Goal: Information Seeking & Learning: Learn about a topic

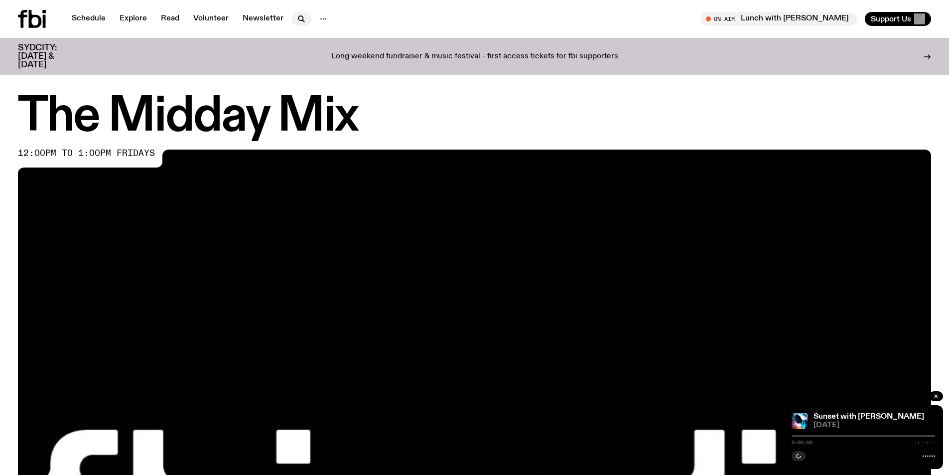
click at [302, 20] on icon "button" at bounding box center [303, 21] width 2 height 2
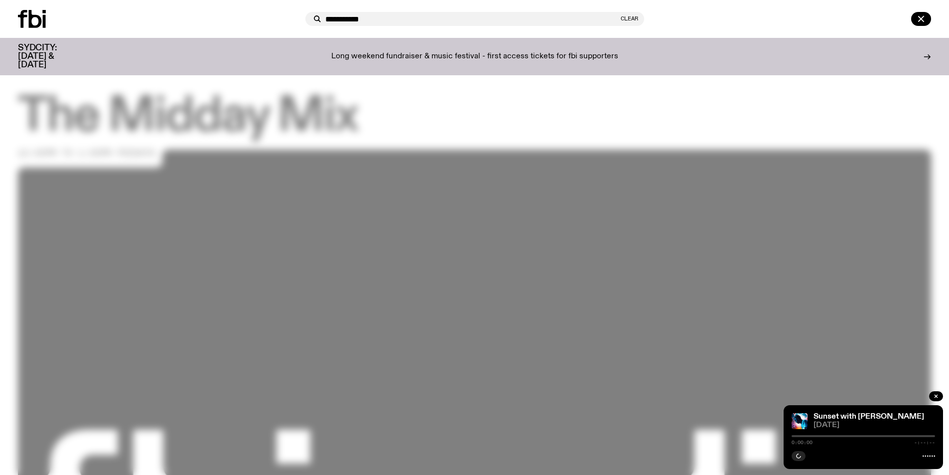
type input "**********"
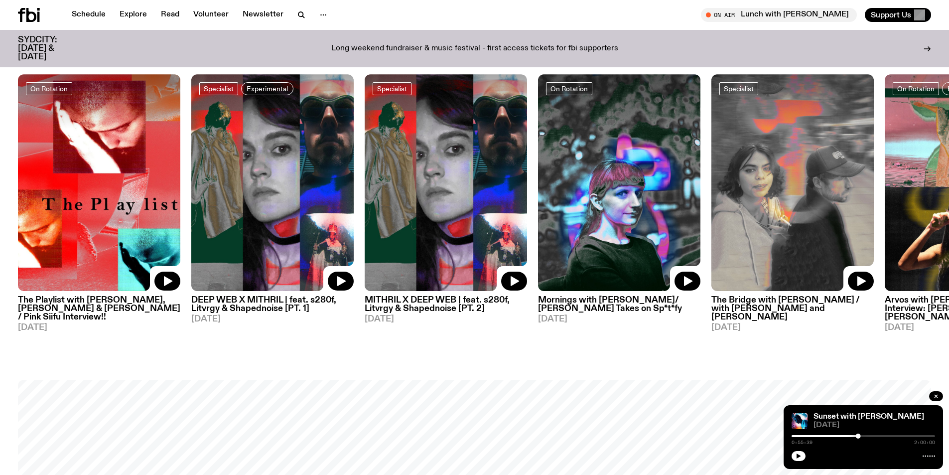
scroll to position [594, 0]
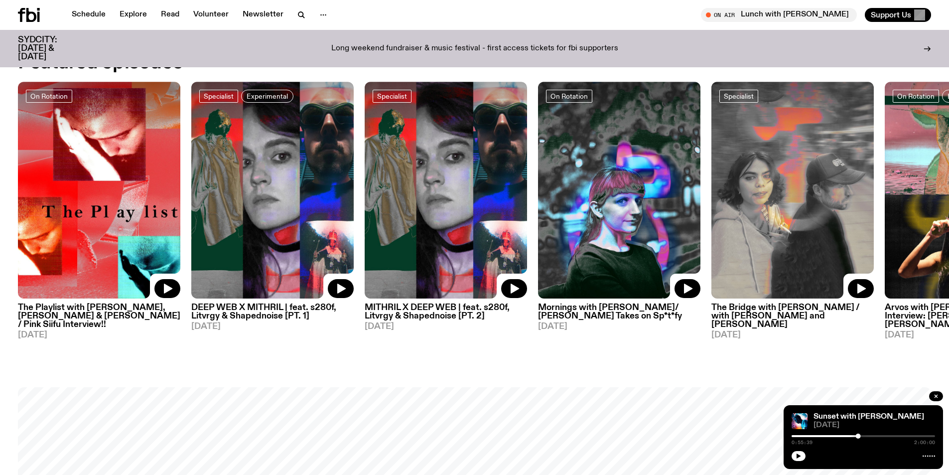
click at [928, 45] on icon at bounding box center [927, 49] width 8 height 8
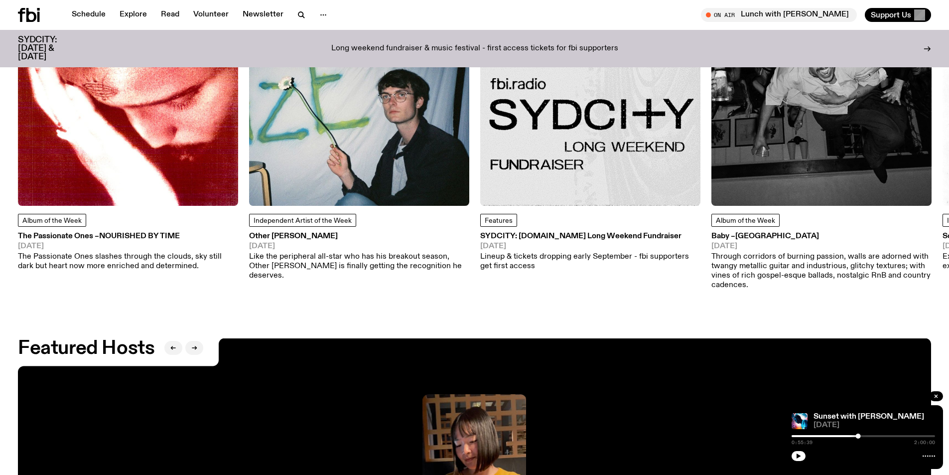
scroll to position [1590, 0]
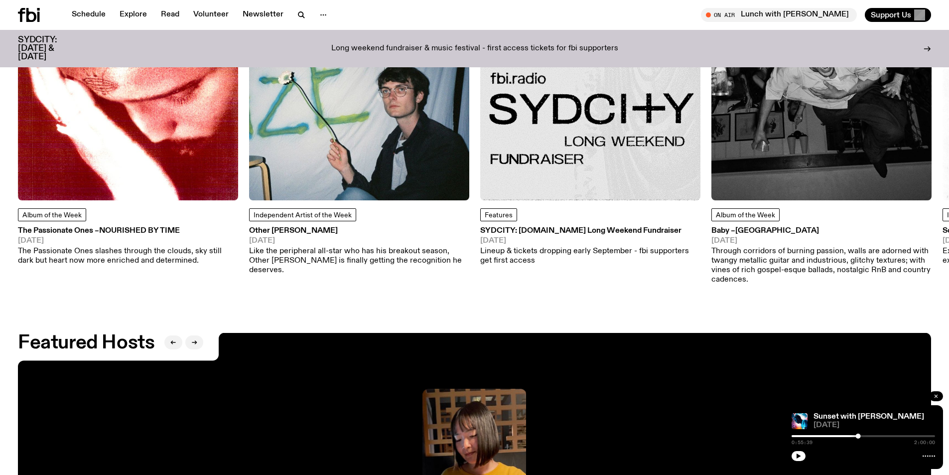
click at [935, 395] on icon "button" at bounding box center [936, 396] width 6 height 6
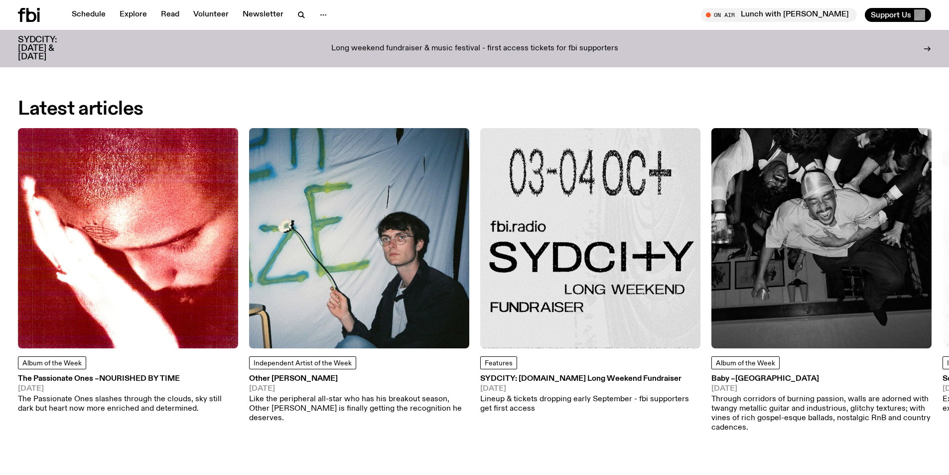
scroll to position [1441, 0]
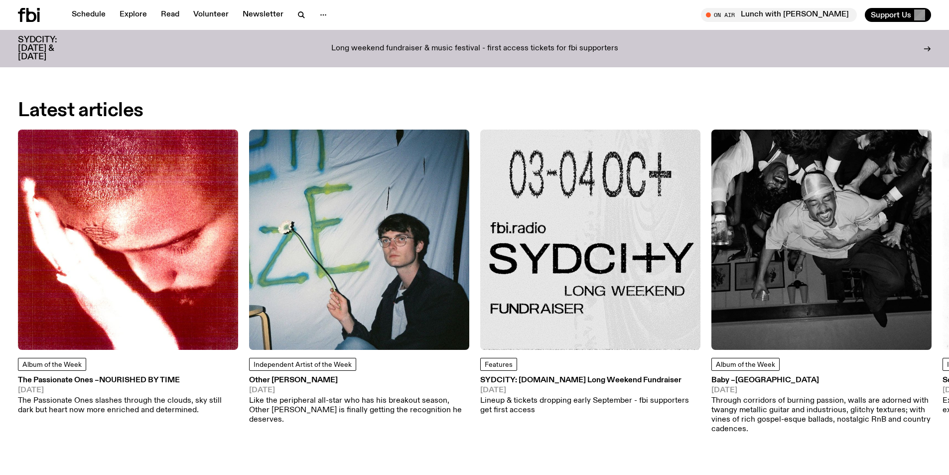
click at [159, 406] on p "The Passionate Ones slashes through the clouds, sky still dark but heart now mo…" at bounding box center [128, 405] width 220 height 19
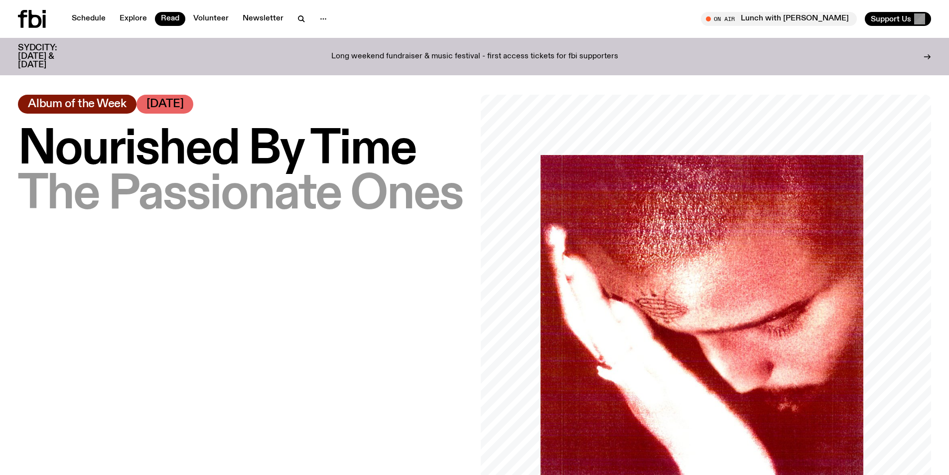
click at [51, 174] on span "The Passionate Ones" at bounding box center [240, 195] width 445 height 50
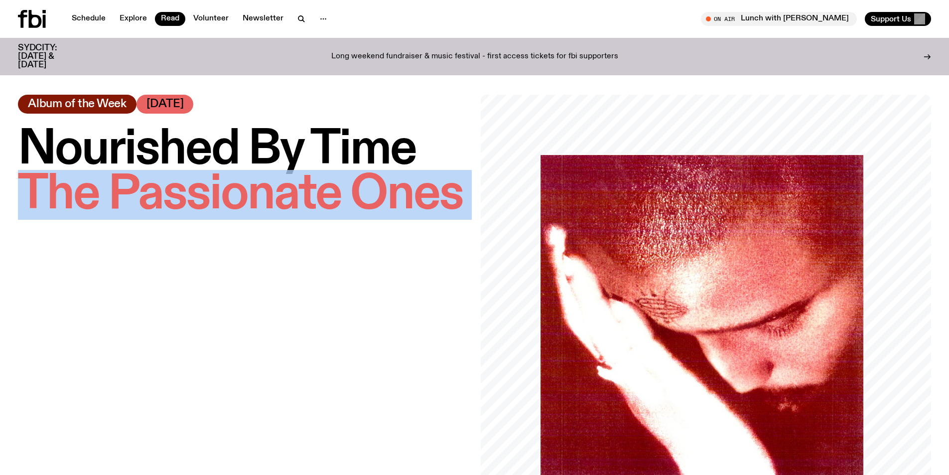
click at [51, 174] on span "The Passionate Ones" at bounding box center [240, 195] width 445 height 50
click at [179, 179] on span "The Passionate Ones" at bounding box center [240, 195] width 445 height 50
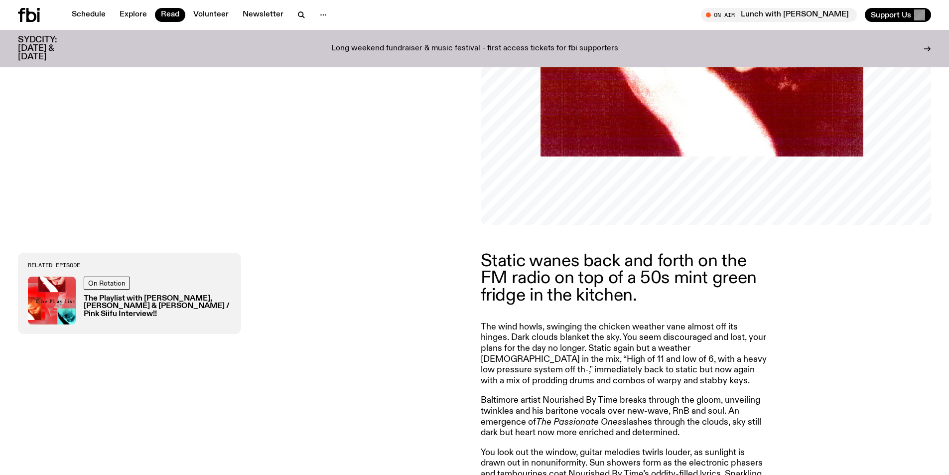
scroll to position [342, 0]
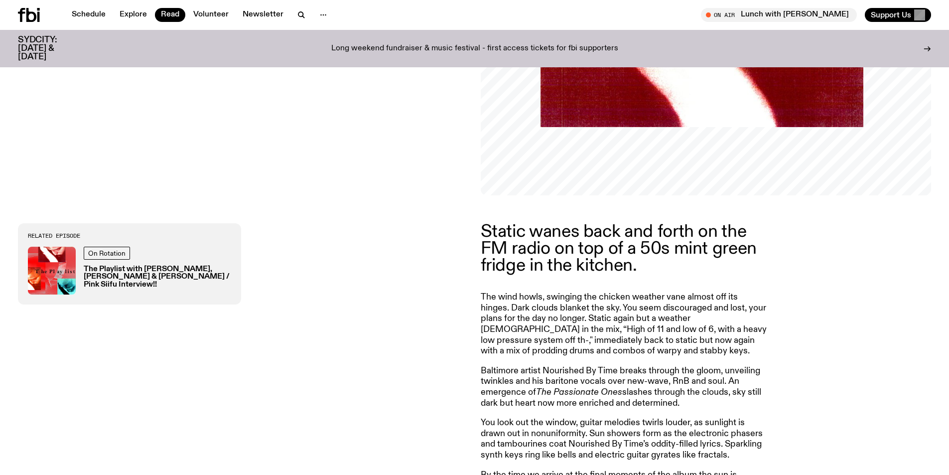
drag, startPoint x: 471, startPoint y: 226, endPoint x: 759, endPoint y: 262, distance: 290.2
click at [759, 262] on div "Static wanes back and forth on the FM radio on top of a 50s mint green fridge i…" at bounding box center [474, 377] width 949 height 365
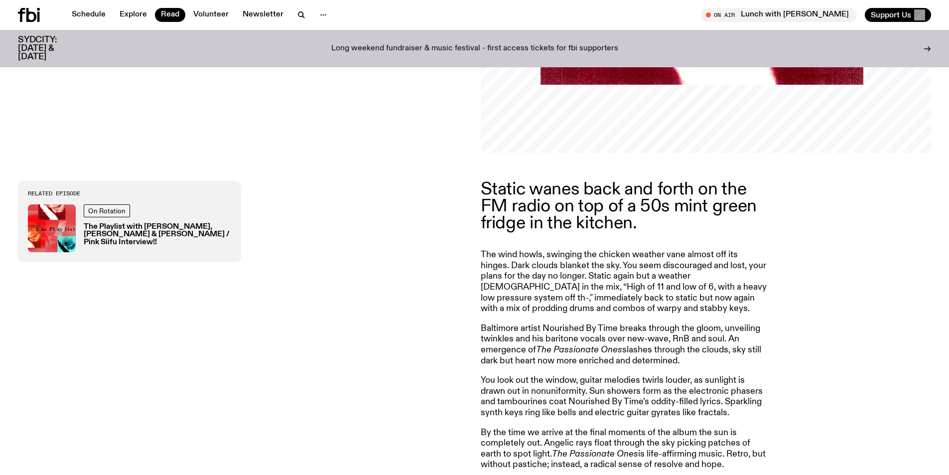
scroll to position [442, 0]
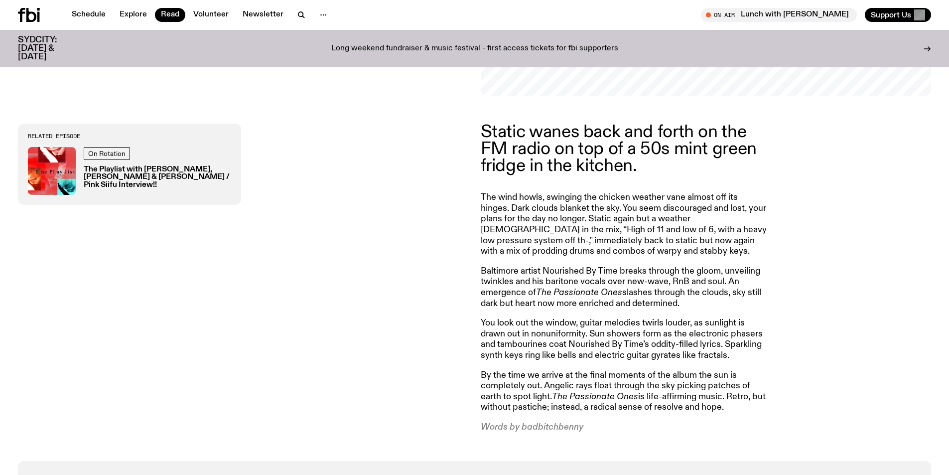
click at [561, 370] on p "The wind howls, swinging the chicken weather vane almost off its hinges. Dark c…" at bounding box center [624, 391] width 287 height 43
click at [564, 423] on p "Words by badbitchbenny" at bounding box center [624, 427] width 287 height 11
click at [599, 431] on p "Words by badbitchbenny" at bounding box center [624, 427] width 287 height 11
drag, startPoint x: 583, startPoint y: 427, endPoint x: 520, endPoint y: 424, distance: 62.9
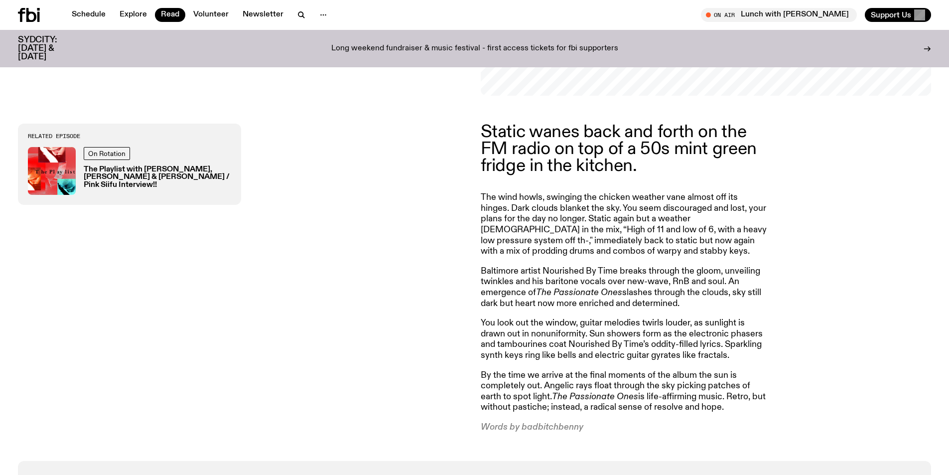
click at [520, 424] on p "Words by badbitchbenny" at bounding box center [624, 427] width 287 height 11
click at [622, 437] on div "Static wanes back and forth on the FM radio on top of a 50s mint green fridge i…" at bounding box center [474, 278] width 949 height 365
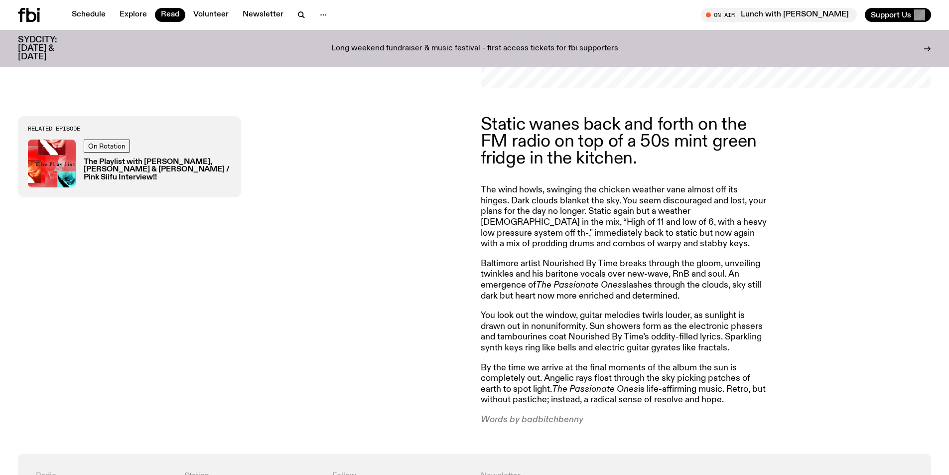
scroll to position [641, 0]
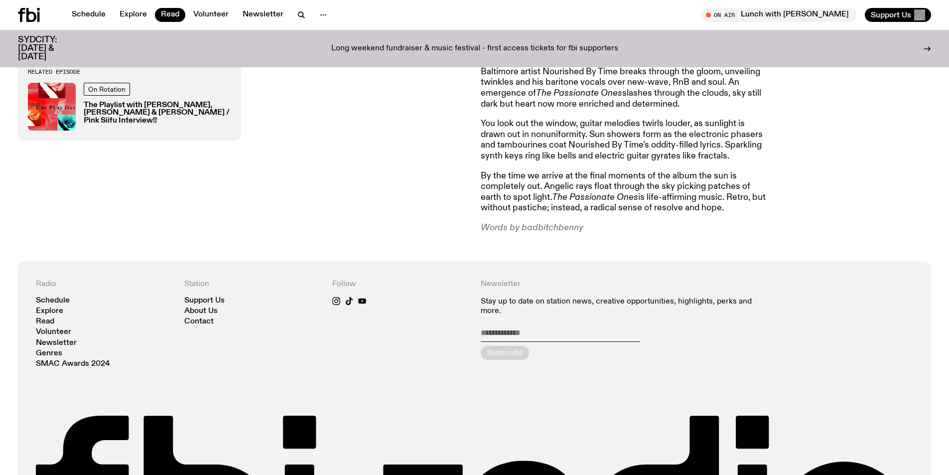
click at [602, 198] on em "The Passionate Ones" at bounding box center [595, 197] width 86 height 9
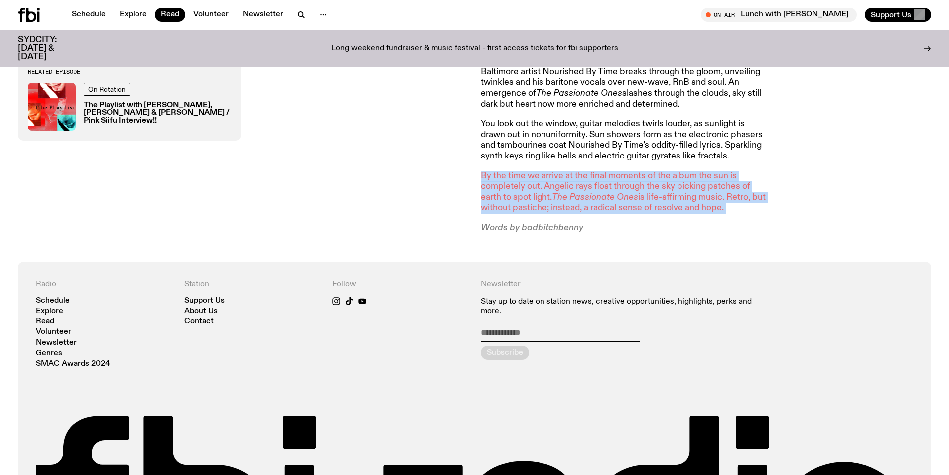
click at [602, 198] on em "The Passionate Ones" at bounding box center [595, 197] width 86 height 9
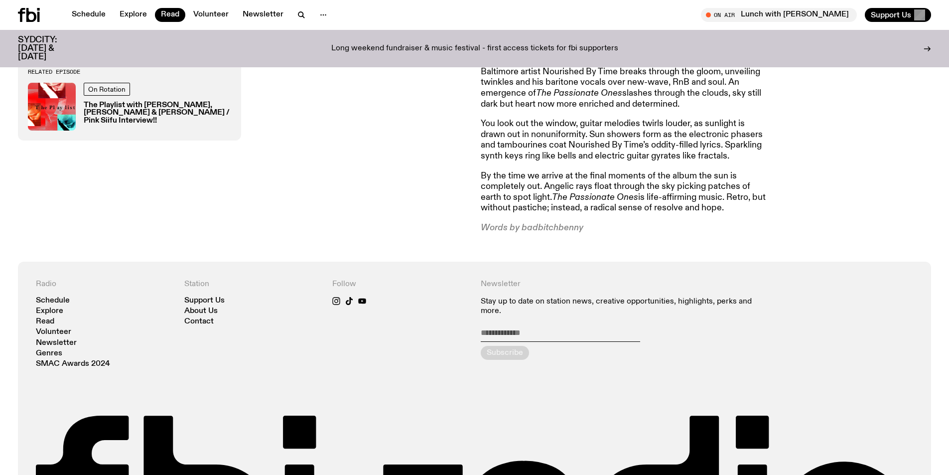
click at [859, 235] on div "Static wanes back and forth on the FM radio on top of a 50s mint green fridge i…" at bounding box center [474, 78] width 949 height 365
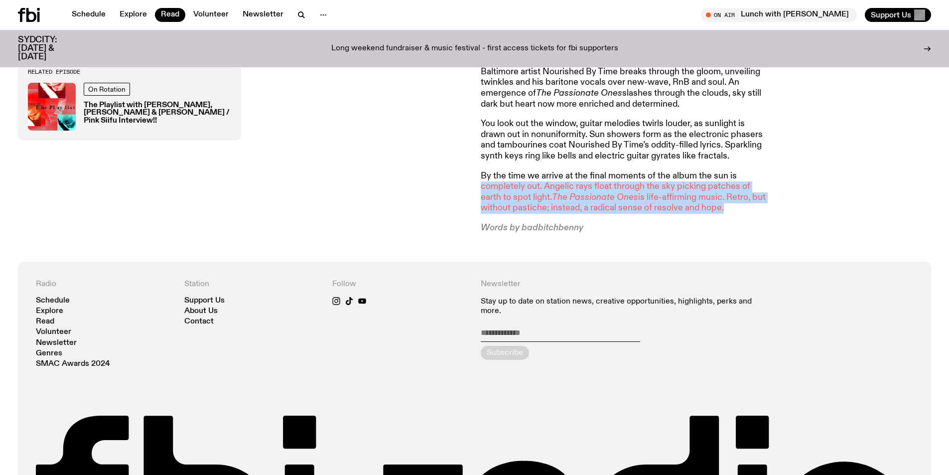
drag, startPoint x: 796, startPoint y: 207, endPoint x: 777, endPoint y: 174, distance: 37.5
click at [777, 173] on div "Static wanes back and forth on the FM radio on top of a 50s mint green fridge i…" at bounding box center [706, 78] width 451 height 309
click at [780, 177] on div "Static wanes back and forth on the FM radio on top of a 50s mint green fridge i…" at bounding box center [706, 78] width 451 height 309
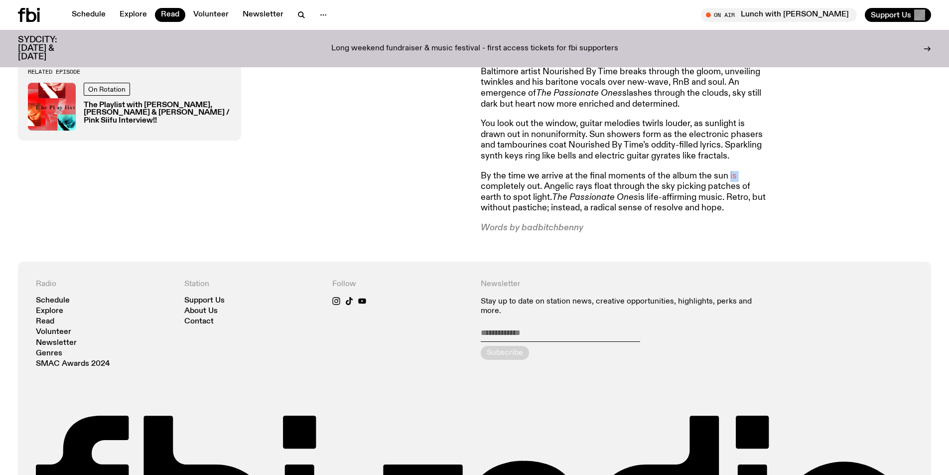
click at [780, 177] on div "Static wanes back and forth on the FM radio on top of a 50s mint green fridge i…" at bounding box center [706, 78] width 451 height 309
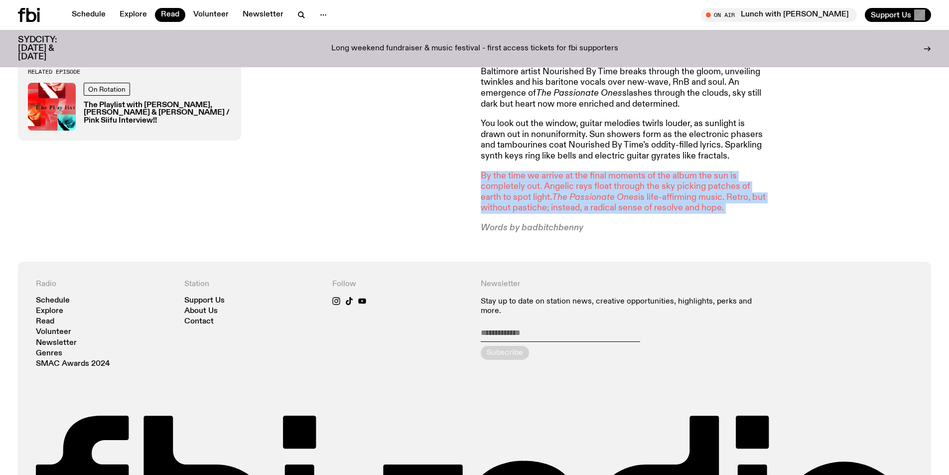
click at [780, 177] on div "Static wanes back and forth on the FM radio on top of a 50s mint green fridge i…" at bounding box center [706, 78] width 451 height 309
click at [617, 181] on p "By the time we arrive at the final moments of the album the sun is completely o…" at bounding box center [624, 192] width 287 height 43
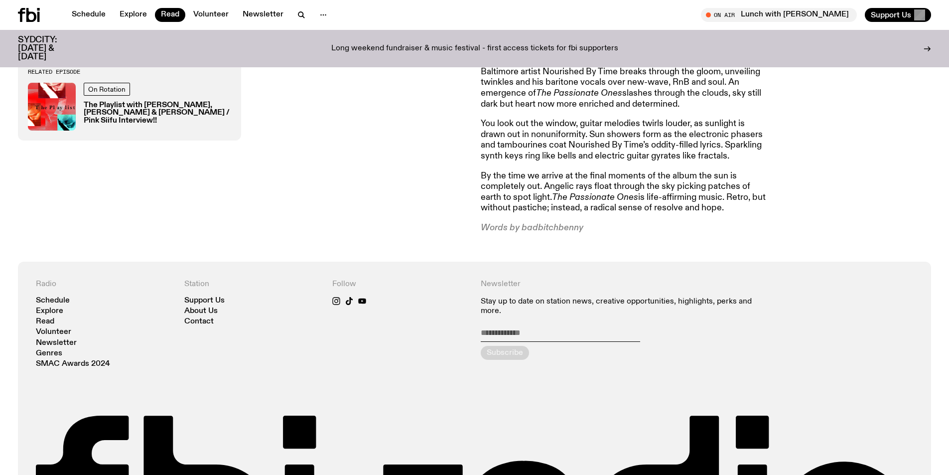
click at [537, 173] on p "By the time we arrive at the final moments of the album the sun is completely o…" at bounding box center [624, 192] width 287 height 43
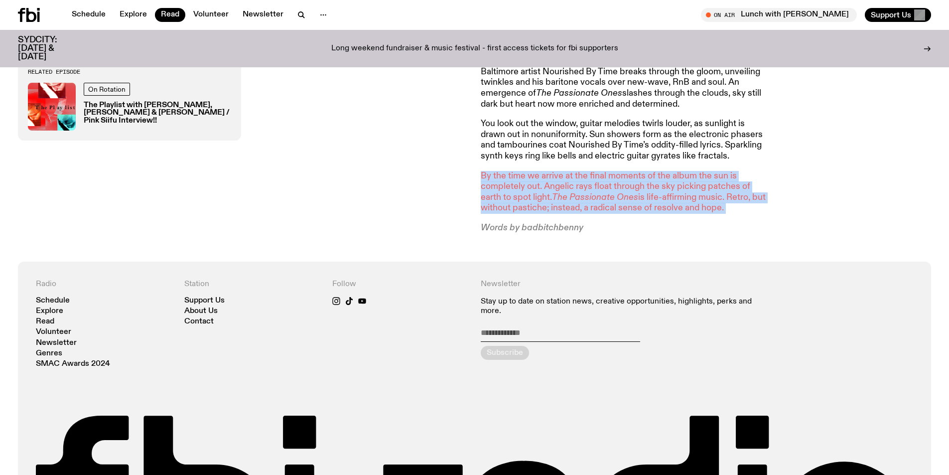
click at [537, 173] on p "By the time we arrive at the final moments of the album the sun is completely o…" at bounding box center [624, 192] width 287 height 43
click at [541, 194] on p "By the time we arrive at the final moments of the album the sun is completely o…" at bounding box center [624, 192] width 287 height 43
drag, startPoint x: 726, startPoint y: 195, endPoint x: 519, endPoint y: 181, distance: 207.7
click at [519, 181] on div "Static wanes back and forth on the FM radio on top of a 50s mint green fridge i…" at bounding box center [706, 78] width 451 height 309
click at [519, 181] on p "By the time we arrive at the final moments of the album the sun is completely o…" at bounding box center [624, 192] width 287 height 43
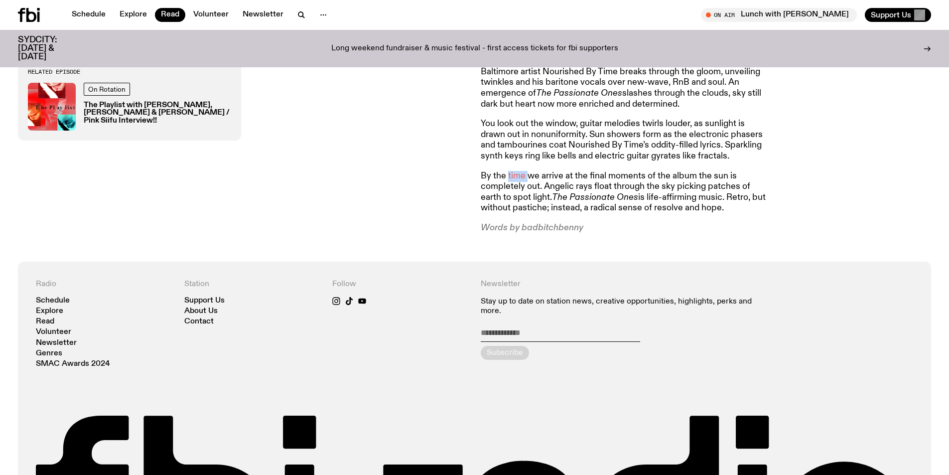
click at [519, 181] on p "By the time we arrive at the final moments of the album the sun is completely o…" at bounding box center [624, 192] width 287 height 43
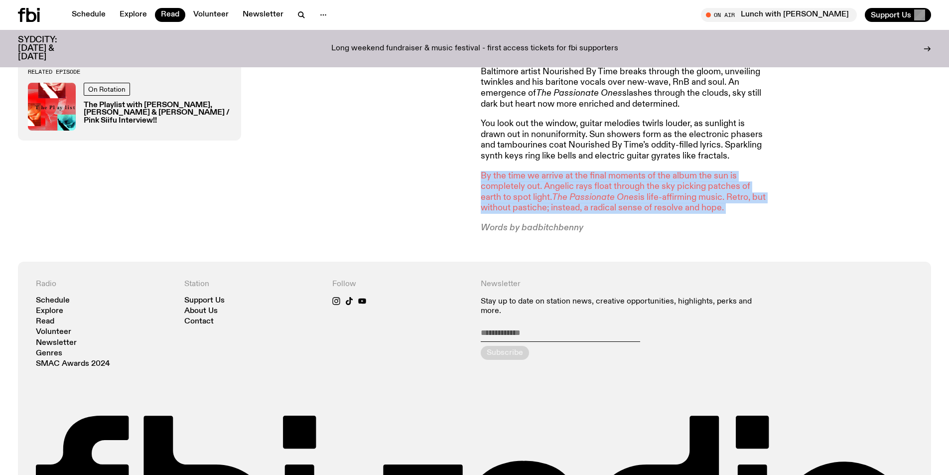
click at [519, 181] on p "By the time we arrive at the final moments of the album the sun is completely o…" at bounding box center [624, 192] width 287 height 43
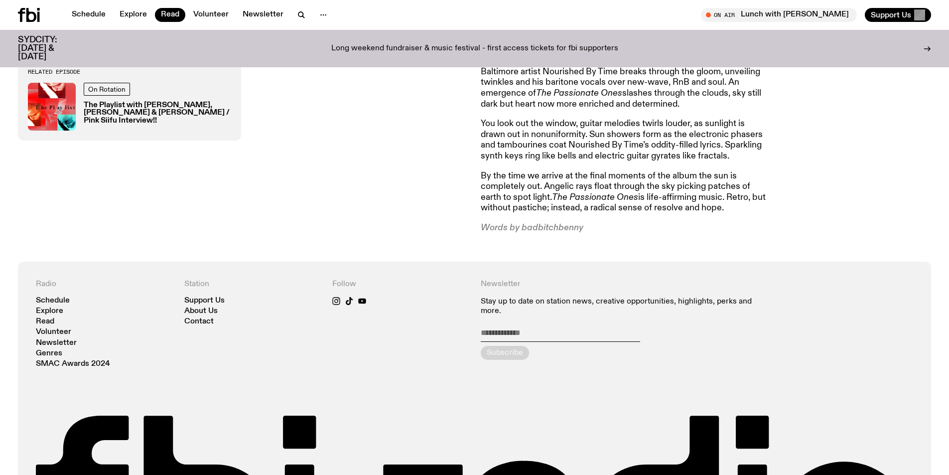
click at [424, 203] on div "Related Episode On Rotation The Playlist with [PERSON_NAME], [PERSON_NAME] & [P…" at bounding box center [243, 78] width 451 height 309
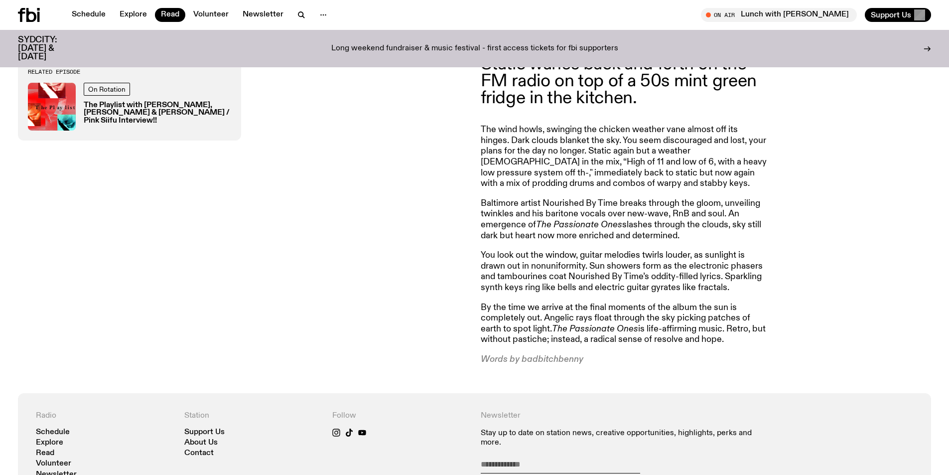
scroll to position [492, 0]
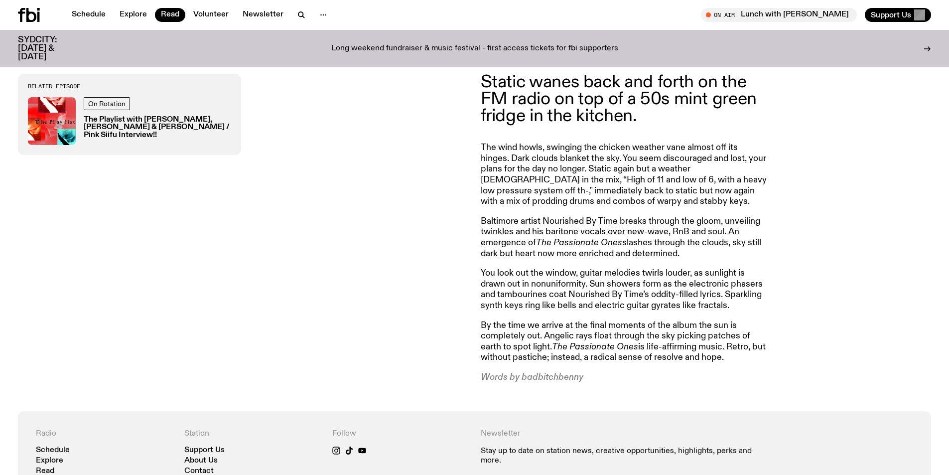
click at [659, 320] on p "The wind howls, swinging the chicken weather vane almost off its hinges. Dark c…" at bounding box center [624, 341] width 287 height 43
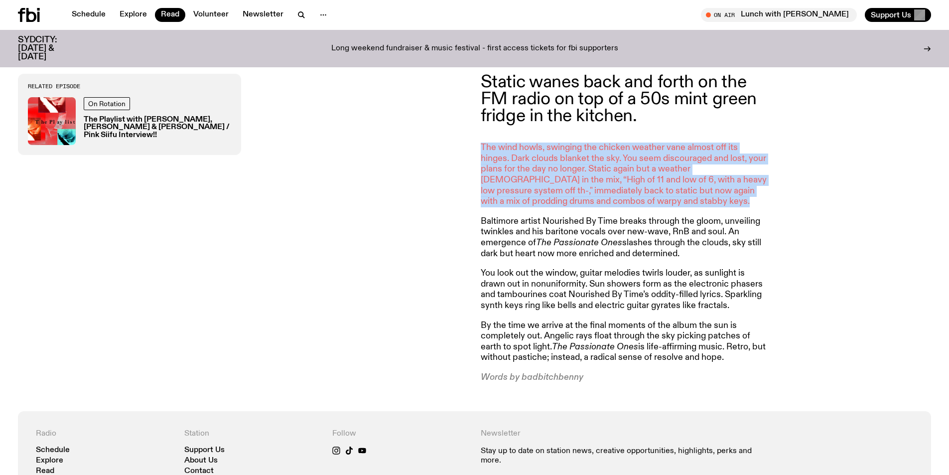
click at [659, 320] on p "The wind howls, swinging the chicken weather vane almost off its hinges. Dark c…" at bounding box center [624, 341] width 287 height 43
click at [587, 320] on p "The wind howls, swinging the chicken weather vane almost off its hinges. Dark c…" at bounding box center [624, 341] width 287 height 43
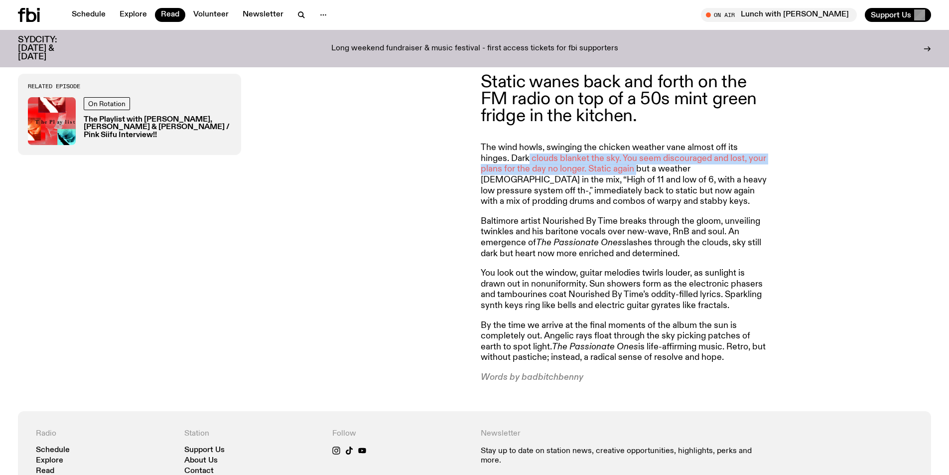
drag, startPoint x: 529, startPoint y: 155, endPoint x: 636, endPoint y: 171, distance: 107.7
click at [636, 320] on p "The wind howls, swinging the chicken weather vane almost off its hinges. Dark c…" at bounding box center [624, 341] width 287 height 43
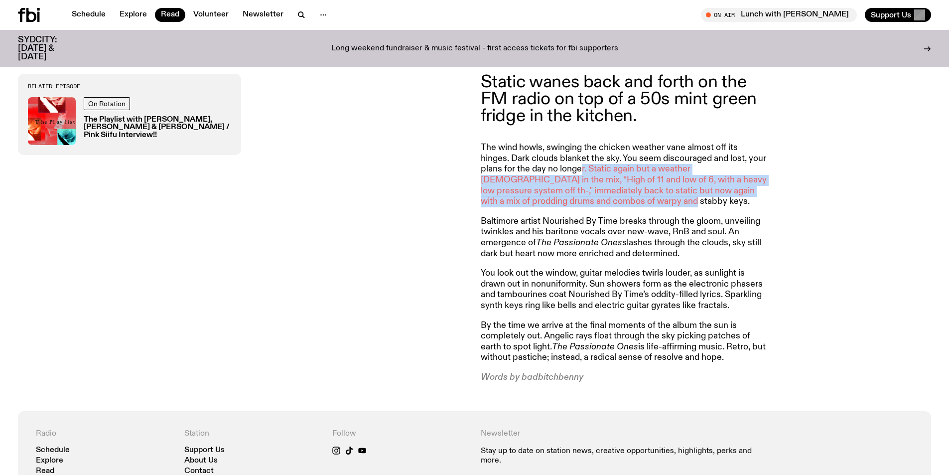
drag, startPoint x: 582, startPoint y: 169, endPoint x: 661, endPoint y: 200, distance: 84.8
click at [661, 320] on p "The wind howls, swinging the chicken weather vane almost off its hinges. Dark c…" at bounding box center [624, 341] width 287 height 43
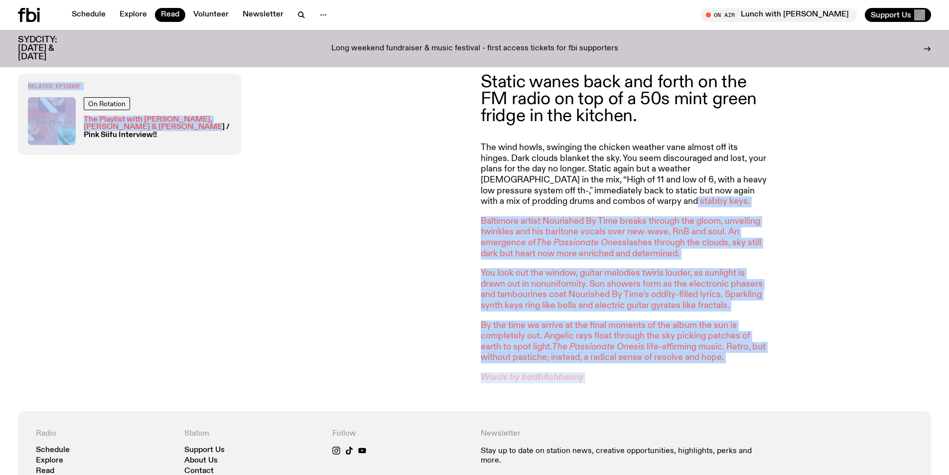
drag, startPoint x: 622, startPoint y: 202, endPoint x: 463, endPoint y: 138, distance: 171.4
click at [460, 132] on div "Static wanes back and forth on the FM radio on top of a 50s mint green fridge i…" at bounding box center [474, 228] width 949 height 365
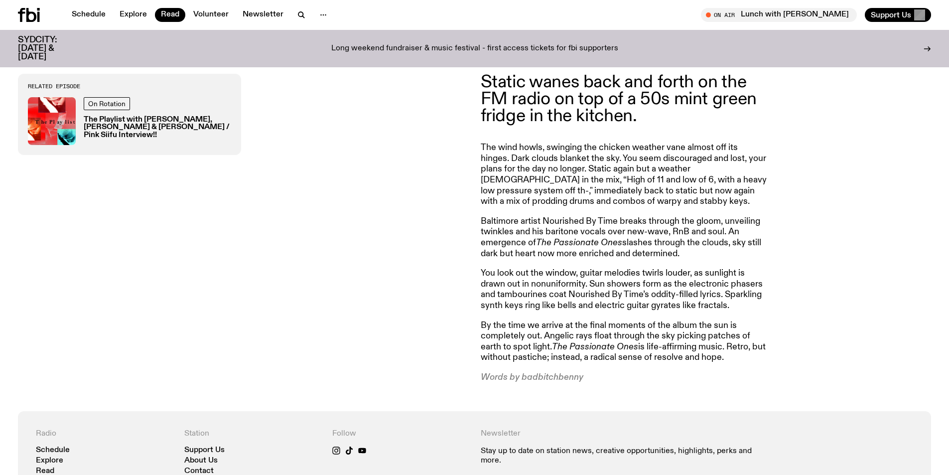
click at [574, 320] on p "The wind howls, swinging the chicken weather vane almost off its hinges. Dark c…" at bounding box center [624, 341] width 287 height 43
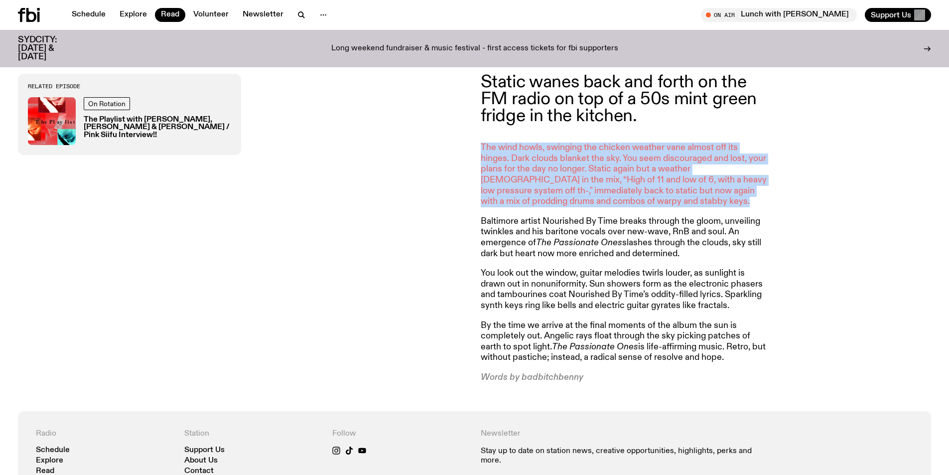
click at [574, 320] on p "The wind howls, swinging the chicken weather vane almost off its hinges. Dark c…" at bounding box center [624, 341] width 287 height 43
click at [664, 320] on p "The wind howls, swinging the chicken weather vane almost off its hinges. Dark c…" at bounding box center [624, 341] width 287 height 43
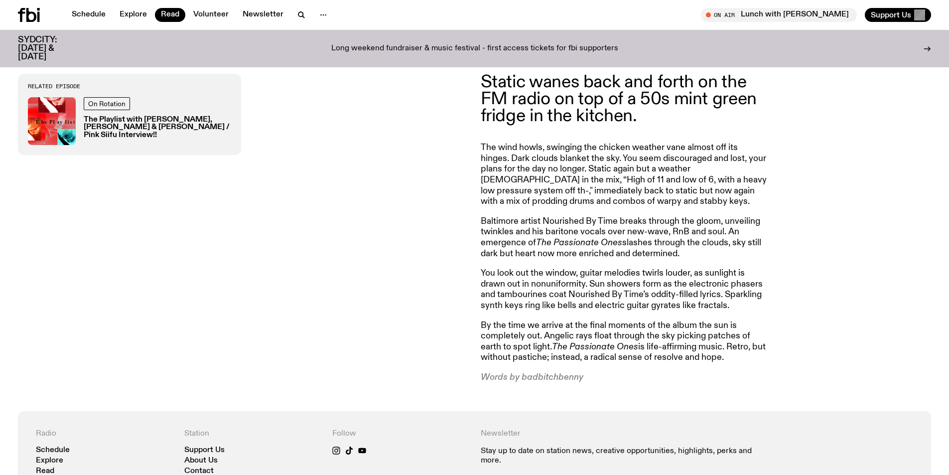
click at [528, 228] on p "Baltimore artist Nourished By Time breaks through the gloom, unveiling twinkles…" at bounding box center [624, 237] width 287 height 43
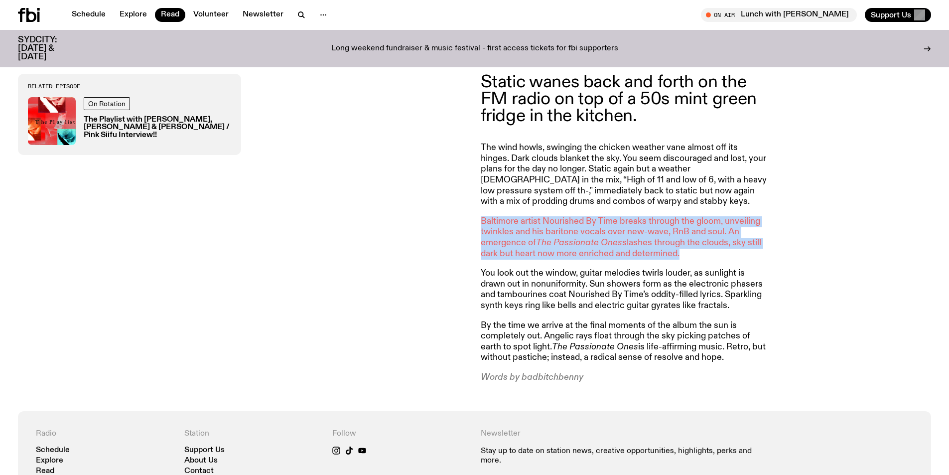
click at [528, 228] on p "Baltimore artist Nourished By Time breaks through the gloom, unveiling twinkles…" at bounding box center [624, 237] width 287 height 43
click at [625, 232] on p "Baltimore artist Nourished By Time breaks through the gloom, unveiling twinkles…" at bounding box center [624, 237] width 287 height 43
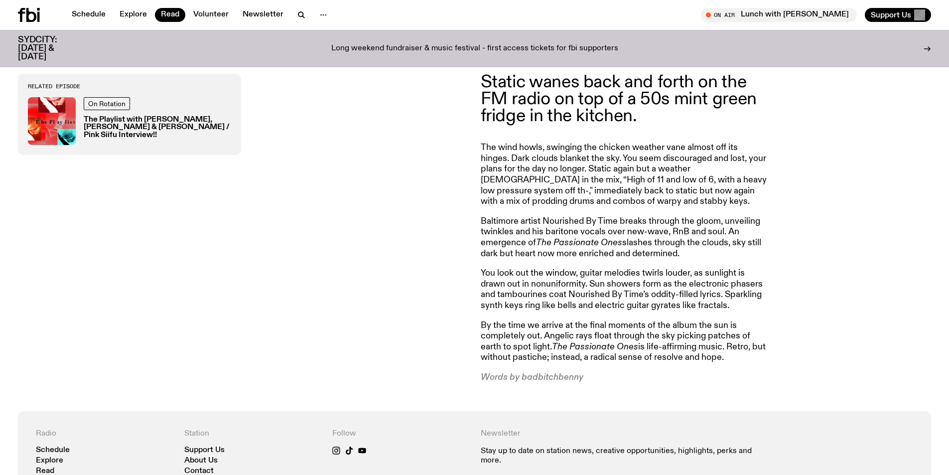
click at [661, 228] on p "Baltimore artist Nourished By Time breaks through the gloom, unveiling twinkles…" at bounding box center [624, 237] width 287 height 43
click at [562, 229] on p "Baltimore artist Nourished By Time breaks through the gloom, unveiling twinkles…" at bounding box center [624, 237] width 287 height 43
click at [664, 234] on p "Baltimore artist Nourished By Time breaks through the gloom, unveiling twinkles…" at bounding box center [624, 237] width 287 height 43
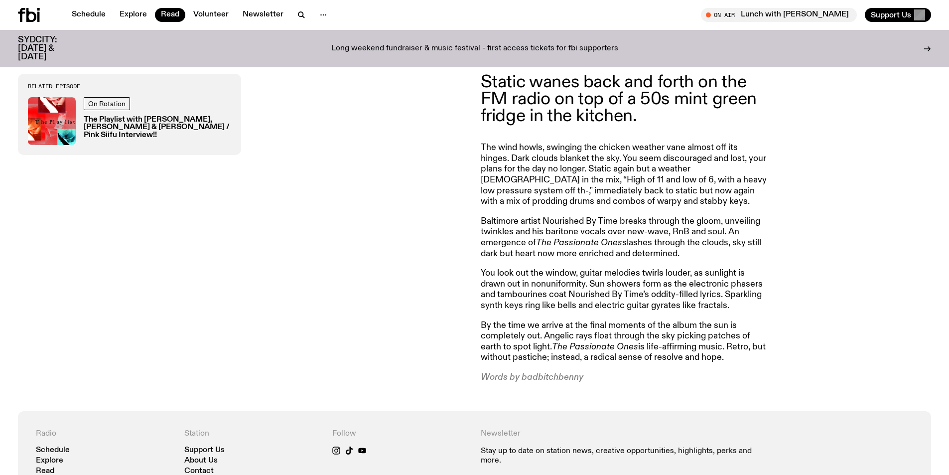
click at [727, 234] on p "Baltimore artist Nourished By Time breaks through the gloom, unveiling twinkles…" at bounding box center [624, 237] width 287 height 43
click at [671, 239] on p "Baltimore artist Nourished By Time breaks through the gloom, unveiling twinkles…" at bounding box center [624, 237] width 287 height 43
click at [729, 245] on p "Baltimore artist Nourished By Time breaks through the gloom, unveiling twinkles…" at bounding box center [624, 237] width 287 height 43
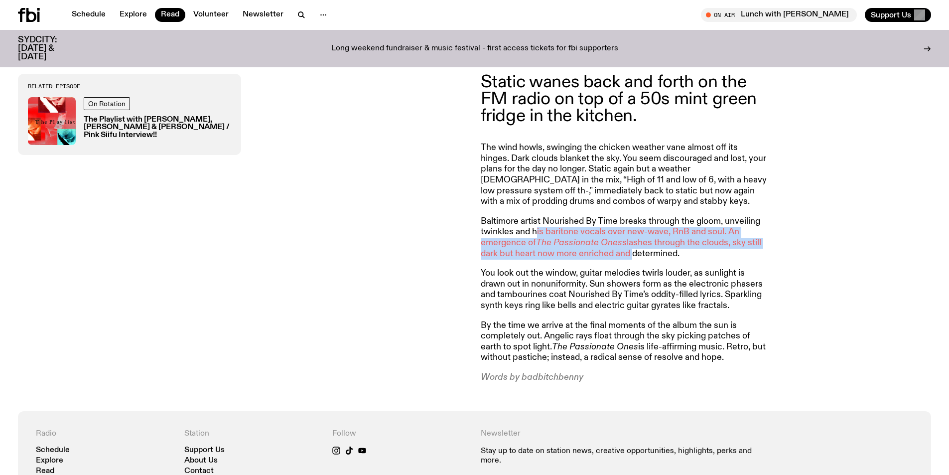
drag, startPoint x: 535, startPoint y: 234, endPoint x: 634, endPoint y: 256, distance: 101.5
click at [634, 256] on p "Baltimore artist Nourished By Time breaks through the gloom, unveiling twinkles…" at bounding box center [624, 237] width 287 height 43
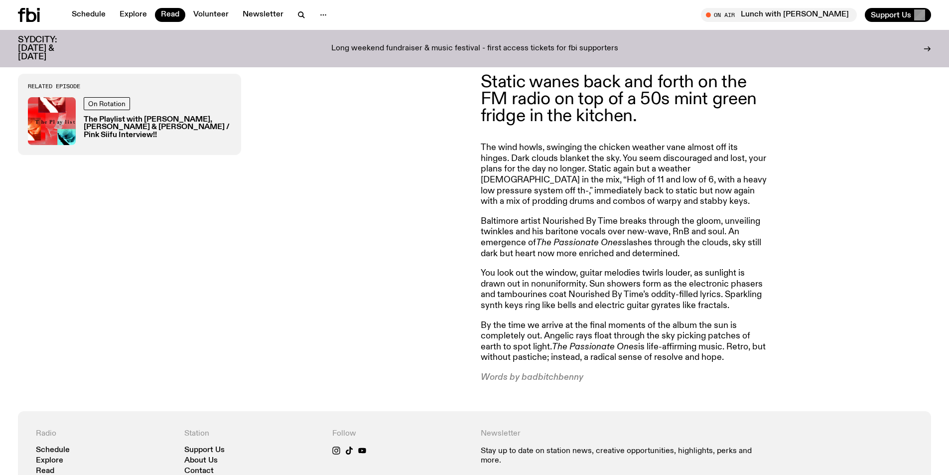
click at [681, 255] on p "Baltimore artist Nourished By Time breaks through the gloom, unveiling twinkles…" at bounding box center [624, 237] width 287 height 43
drag, startPoint x: 681, startPoint y: 255, endPoint x: 609, endPoint y: 210, distance: 84.8
click at [609, 210] on article "Static wanes back and forth on the FM radio on top of a 50s mint green fridge i…" at bounding box center [624, 228] width 287 height 309
click at [605, 216] on p "Baltimore artist Nourished By Time breaks through the gloom, unveiling twinkles…" at bounding box center [624, 237] width 287 height 43
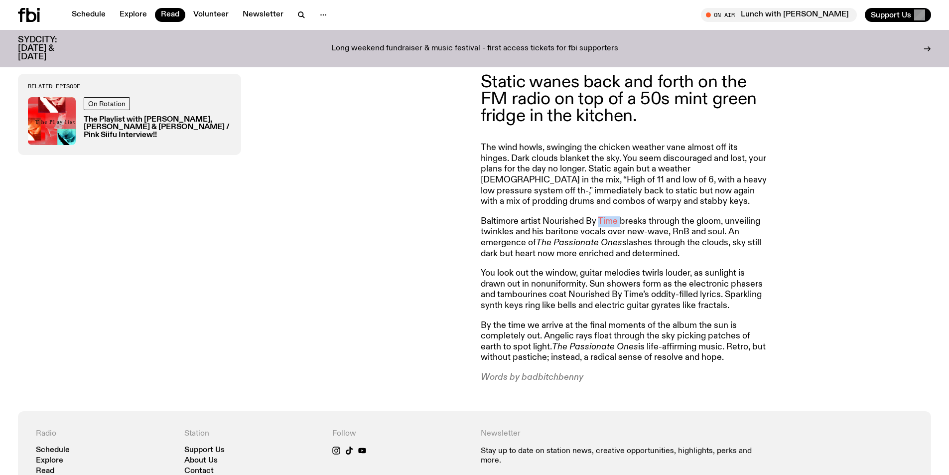
click at [605, 216] on p "Baltimore artist Nourished By Time breaks through the gloom, unveiling twinkles…" at bounding box center [624, 237] width 287 height 43
click at [583, 260] on article "Static wanes back and forth on the FM radio on top of a 50s mint green fridge i…" at bounding box center [624, 228] width 287 height 309
click at [560, 236] on p "Baltimore artist Nourished By Time breaks through the gloom, unveiling twinkles…" at bounding box center [624, 237] width 287 height 43
click at [560, 235] on p "Baltimore artist Nourished By Time breaks through the gloom, unveiling twinkles…" at bounding box center [624, 237] width 287 height 43
click at [629, 221] on p "Baltimore artist Nourished By Time breaks through the gloom, unveiling twinkles…" at bounding box center [624, 237] width 287 height 43
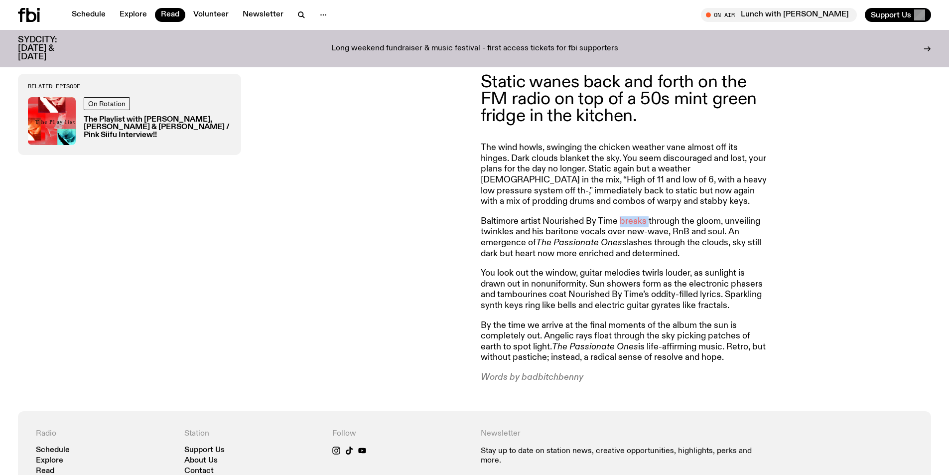
click at [629, 221] on p "Baltimore artist Nourished By Time breaks through the gloom, unveiling twinkles…" at bounding box center [624, 237] width 287 height 43
click at [588, 240] on em "The Passionate Ones" at bounding box center [579, 242] width 86 height 9
click at [513, 239] on p "Baltimore artist Nourished By Time breaks through the gloom, unveiling twinkles…" at bounding box center [624, 237] width 287 height 43
click at [511, 234] on p "Baltimore artist Nourished By Time breaks through the gloom, unveiling twinkles…" at bounding box center [624, 237] width 287 height 43
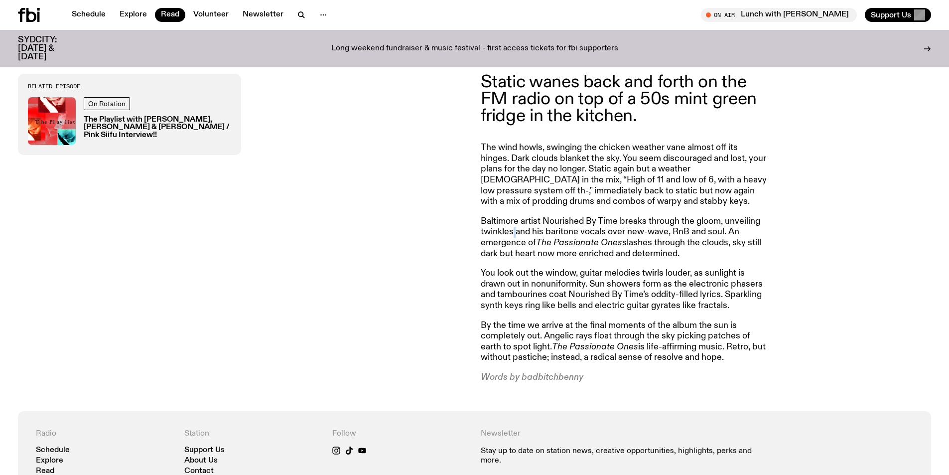
click at [511, 234] on p "Baltimore artist Nourished By Time breaks through the gloom, unveiling twinkles…" at bounding box center [624, 237] width 287 height 43
click at [599, 242] on em "The Passionate Ones" at bounding box center [579, 242] width 86 height 9
click at [581, 253] on p "Baltimore artist Nourished By Time breaks through the gloom, unveiling twinkles…" at bounding box center [624, 237] width 287 height 43
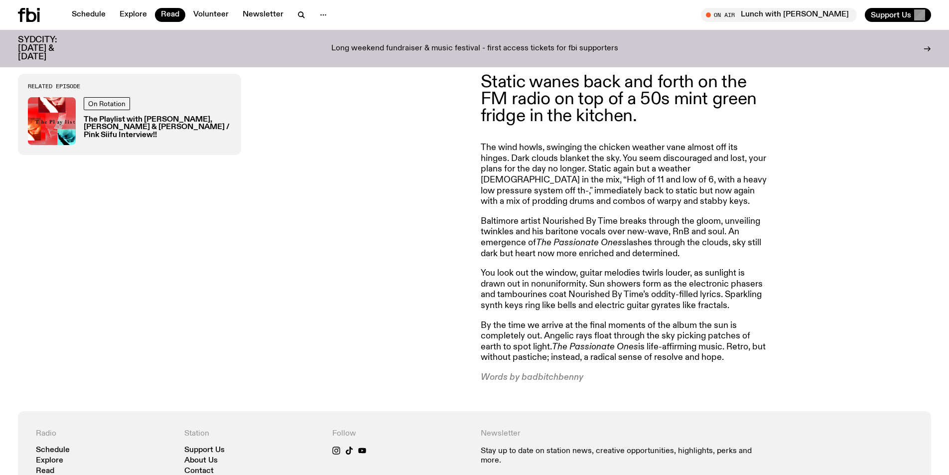
click at [535, 253] on p "Baltimore artist Nourished By Time breaks through the gloom, unveiling twinkles…" at bounding box center [624, 237] width 287 height 43
click at [561, 253] on p "Baltimore artist Nourished By Time breaks through the gloom, unveiling twinkles…" at bounding box center [624, 237] width 287 height 43
click at [598, 253] on p "Baltimore artist Nourished By Time breaks through the gloom, unveiling twinkles…" at bounding box center [624, 237] width 287 height 43
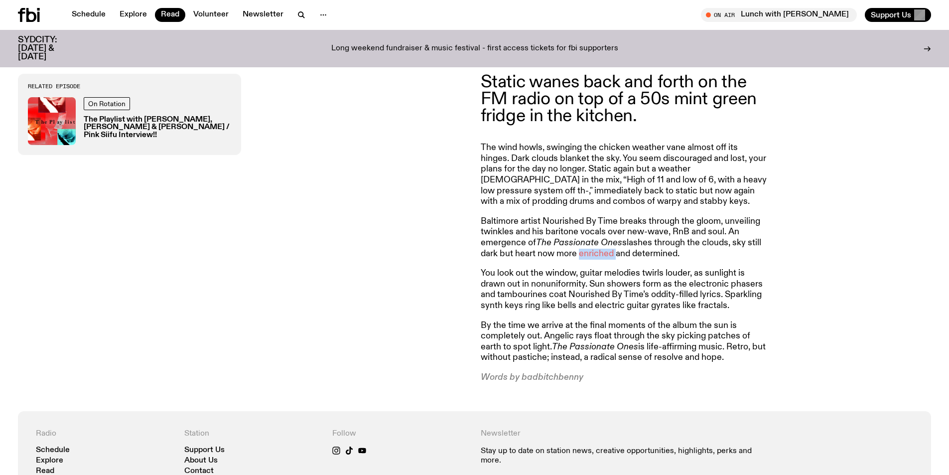
click at [598, 253] on p "Baltimore artist Nourished By Time breaks through the gloom, unveiling twinkles…" at bounding box center [624, 237] width 287 height 43
click at [637, 251] on p "Baltimore artist Nourished By Time breaks through the gloom, unveiling twinkles…" at bounding box center [624, 237] width 287 height 43
click at [641, 244] on p "Baltimore artist Nourished By Time breaks through the gloom, unveiling twinkles…" at bounding box center [624, 237] width 287 height 43
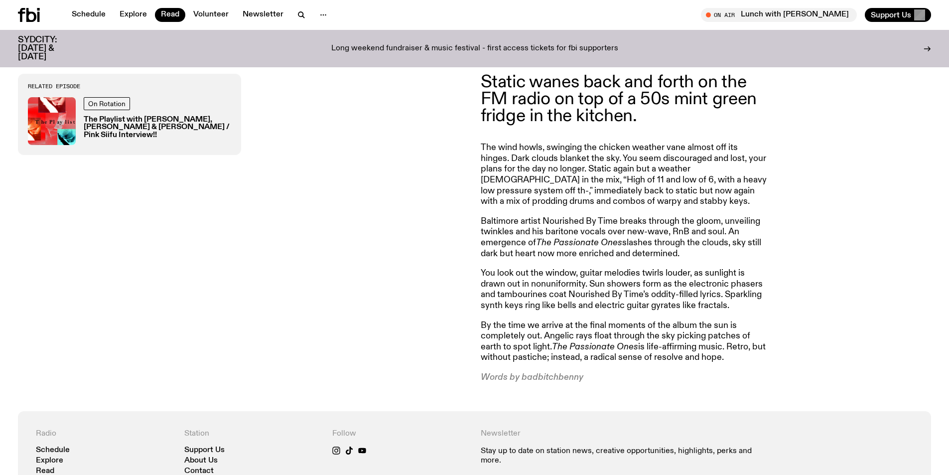
click at [721, 245] on p "Baltimore artist Nourished By Time breaks through the gloom, unveiling twinkles…" at bounding box center [624, 237] width 287 height 43
click at [760, 242] on p "Baltimore artist Nourished By Time breaks through the gloom, unveiling twinkles…" at bounding box center [624, 237] width 287 height 43
click at [500, 246] on p "Baltimore artist Nourished By Time breaks through the gloom, unveiling twinkles…" at bounding box center [624, 237] width 287 height 43
click at [557, 244] on em "The Passionate Ones" at bounding box center [579, 242] width 86 height 9
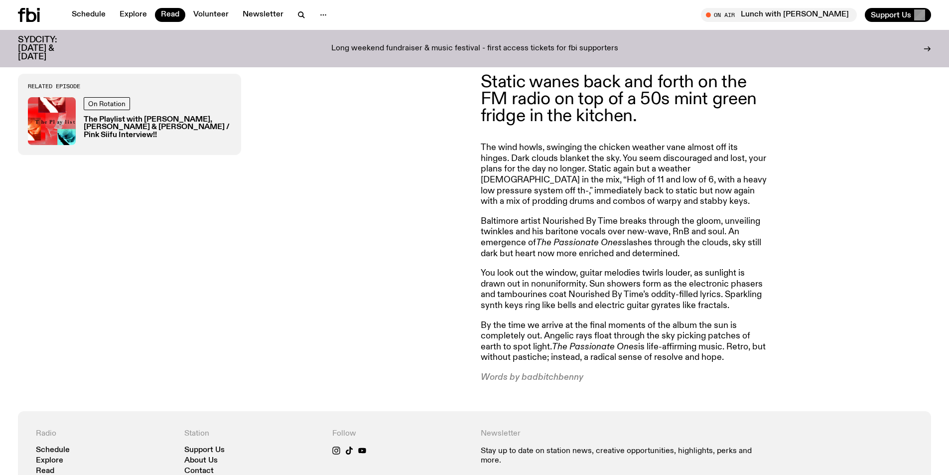
click at [640, 239] on p "Baltimore artist Nourished By Time breaks through the gloom, unveiling twinkles…" at bounding box center [624, 237] width 287 height 43
click at [663, 239] on p "Baltimore artist Nourished By Time breaks through the gloom, unveiling twinkles…" at bounding box center [624, 237] width 287 height 43
click at [575, 252] on p "Baltimore artist Nourished By Time breaks through the gloom, unveiling twinkles…" at bounding box center [624, 237] width 287 height 43
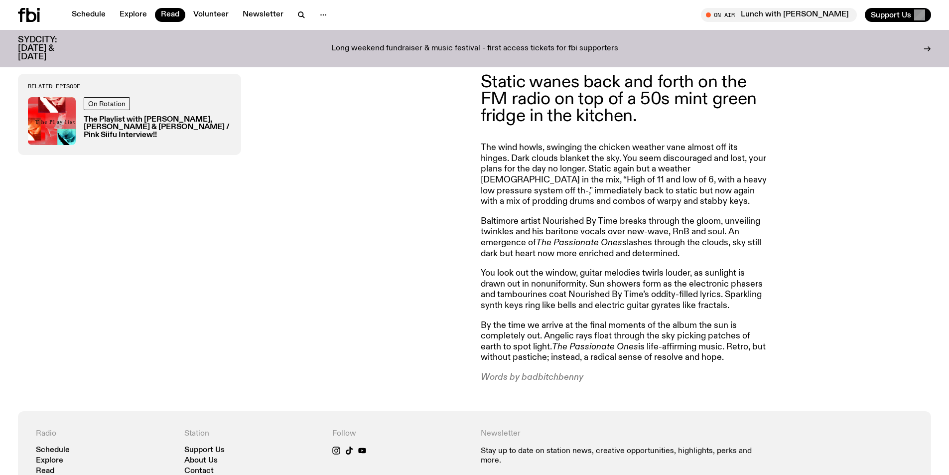
click at [621, 252] on p "Baltimore artist Nourished By Time breaks through the gloom, unveiling twinkles…" at bounding box center [624, 237] width 287 height 43
click at [632, 277] on p "You look out the window, guitar melodies twirls louder, as sunlight is drawn ou…" at bounding box center [624, 289] width 287 height 43
click at [633, 297] on p "You look out the window, guitar melodies twirls louder, as sunlight is drawn ou…" at bounding box center [624, 289] width 287 height 43
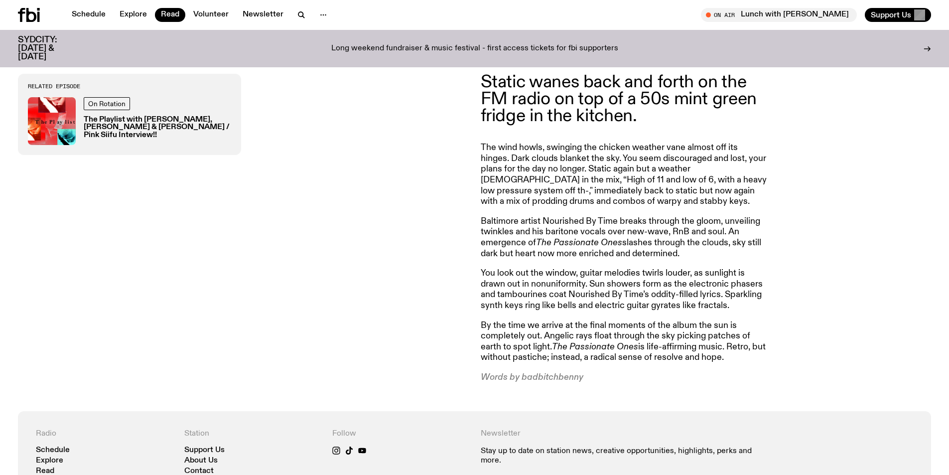
click at [590, 304] on p "You look out the window, guitar melodies twirls louder, as sunlight is drawn ou…" at bounding box center [624, 289] width 287 height 43
click at [499, 298] on p "You look out the window, guitar melodies twirls louder, as sunlight is drawn ou…" at bounding box center [624, 289] width 287 height 43
click at [504, 285] on p "You look out the window, guitar melodies twirls louder, as sunlight is drawn ou…" at bounding box center [624, 289] width 287 height 43
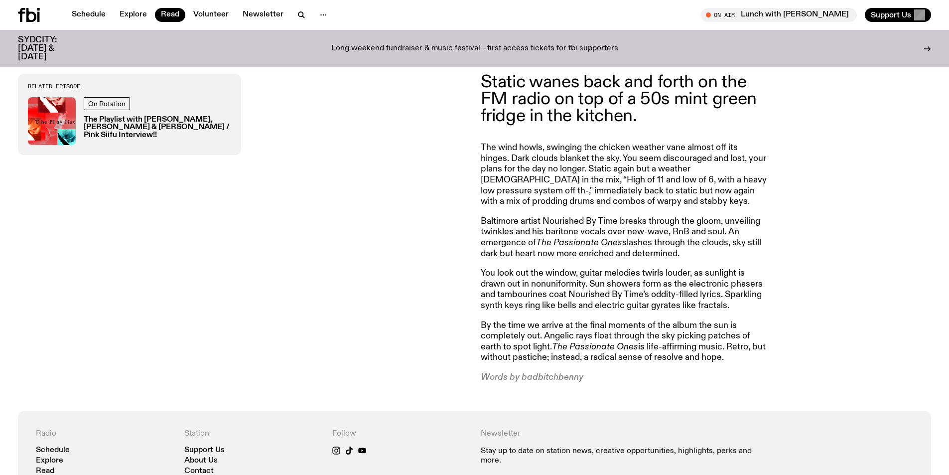
click at [540, 284] on p "You look out the window, guitar melodies twirls louder, as sunlight is drawn ou…" at bounding box center [624, 289] width 287 height 43
click at [590, 278] on p "You look out the window, guitar melodies twirls louder, as sunlight is drawn ou…" at bounding box center [624, 289] width 287 height 43
click at [630, 278] on p "You look out the window, guitar melodies twirls louder, as sunlight is drawn ou…" at bounding box center [624, 289] width 287 height 43
click at [662, 281] on p "You look out the window, guitar melodies twirls louder, as sunlight is drawn ou…" at bounding box center [624, 289] width 287 height 43
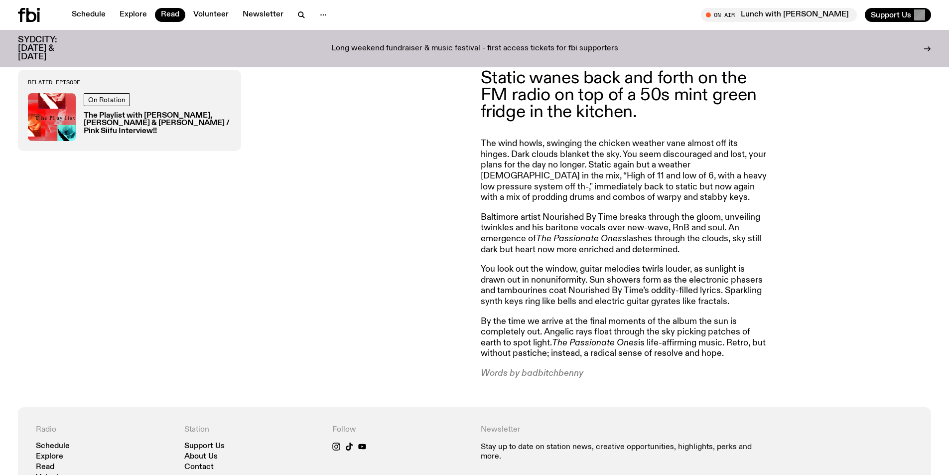
drag, startPoint x: 533, startPoint y: 258, endPoint x: 533, endPoint y: 273, distance: 15.9
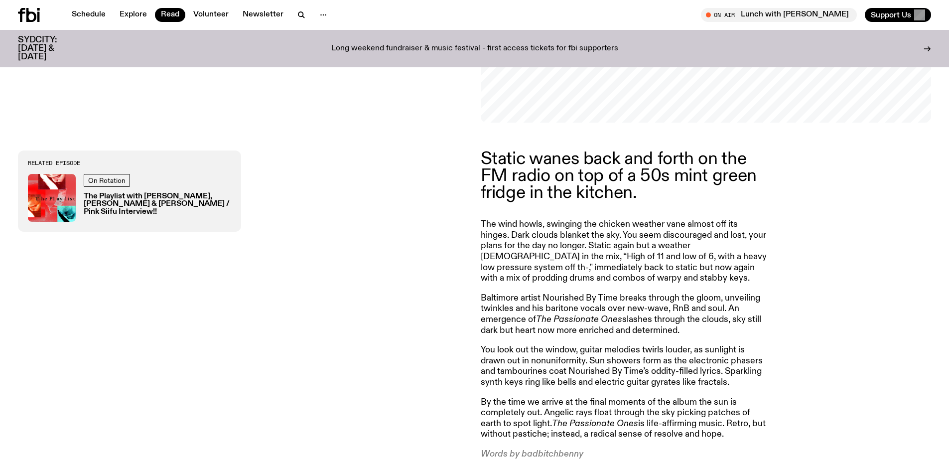
scroll to position [397, 0]
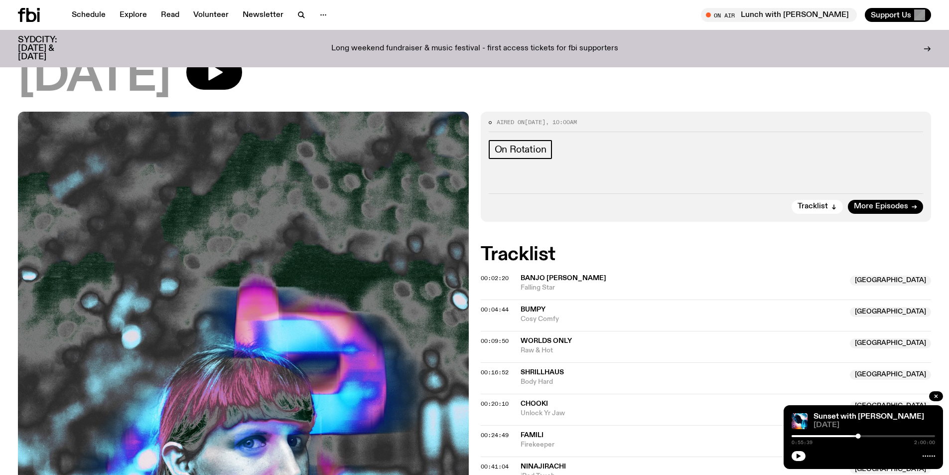
scroll to position [143, 0]
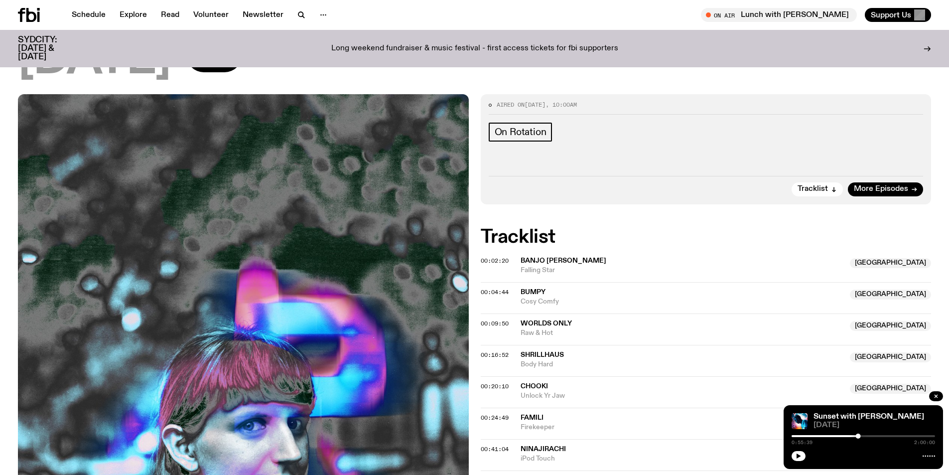
click at [531, 322] on span "Worlds Only" at bounding box center [545, 323] width 51 height 7
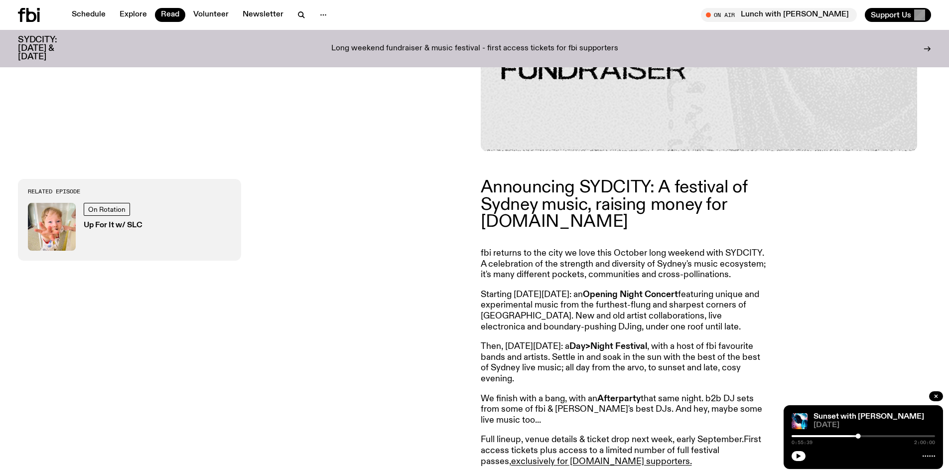
scroll to position [494, 0]
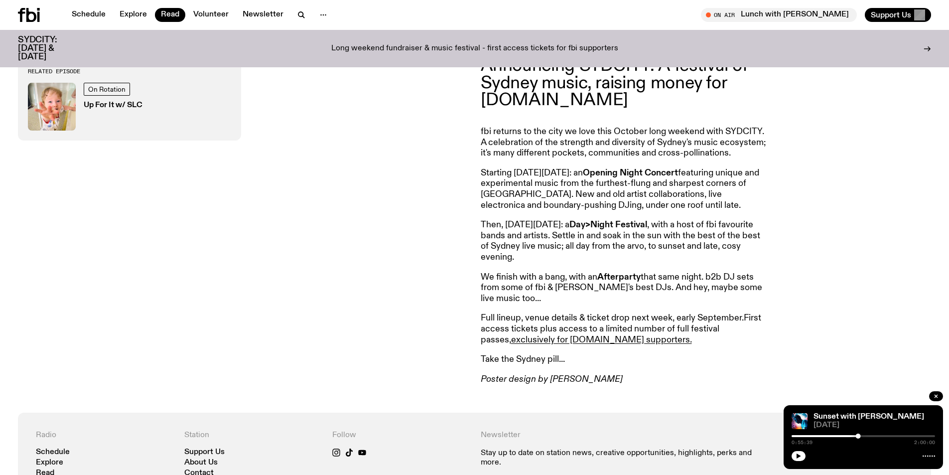
drag, startPoint x: 438, startPoint y: 206, endPoint x: 739, endPoint y: 375, distance: 344.7
click at [739, 375] on div "Announcing SYDCITY: A festival of Sydney music, raising money for fbi.radio fbi…" at bounding box center [474, 220] width 949 height 383
click at [575, 342] on link "exclusively for fbi.radio supporters." at bounding box center [601, 339] width 181 height 9
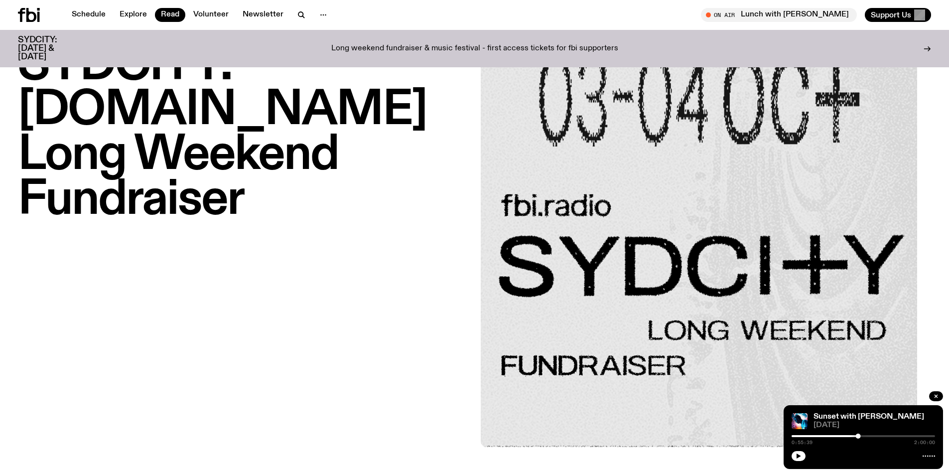
scroll to position [0, 0]
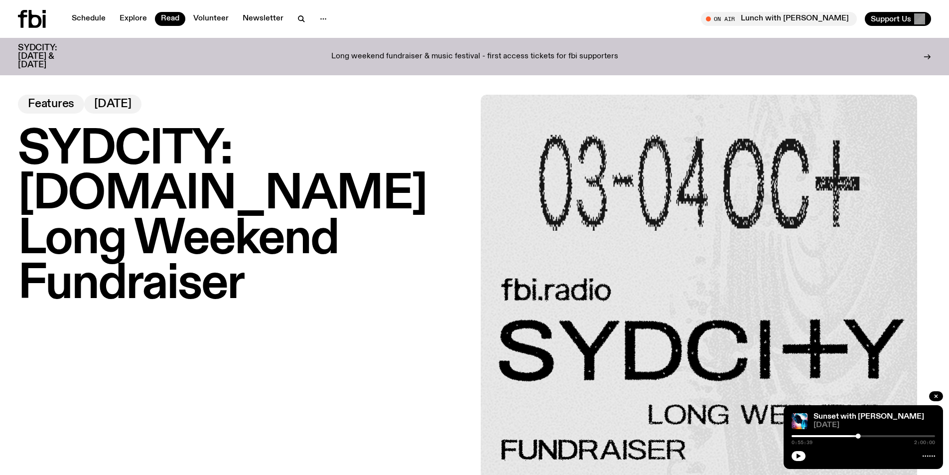
drag, startPoint x: 277, startPoint y: 146, endPoint x: 364, endPoint y: 242, distance: 129.4
click at [364, 242] on div "SYDCITY: fbi.radio Long Weekend Fundraiser Features 26.08.25" at bounding box center [243, 313] width 451 height 436
click at [364, 242] on h1 "SYDCITY: [DOMAIN_NAME] Long Weekend Fundraiser" at bounding box center [243, 217] width 451 height 179
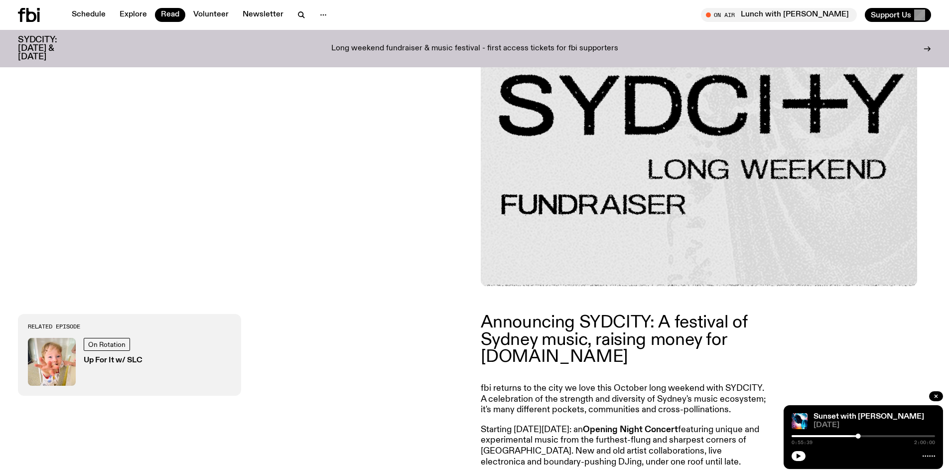
scroll to position [344, 0]
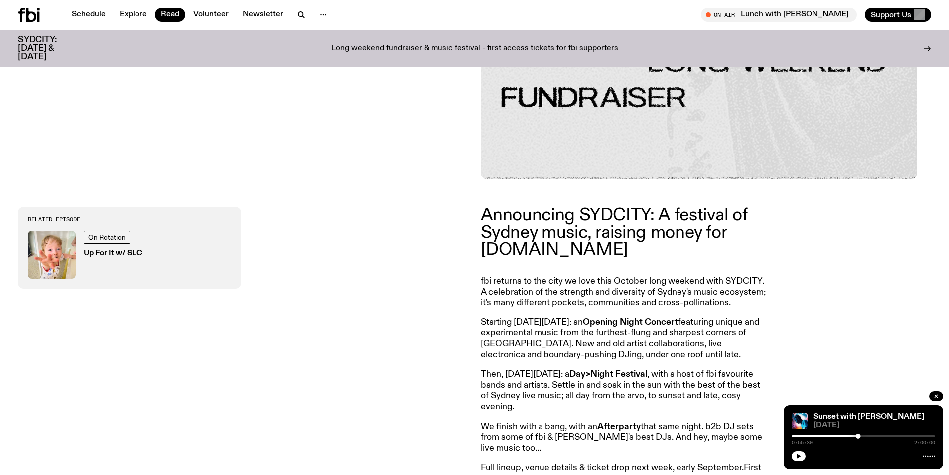
click at [523, 244] on p "Announcing SYDCITY: A festival of Sydney music, raising money for fbi.radio" at bounding box center [624, 232] width 287 height 51
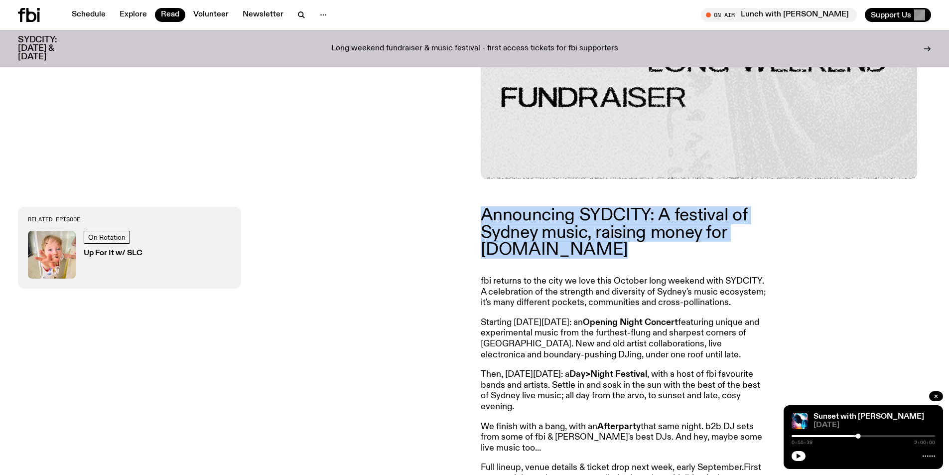
click at [523, 244] on p "Announcing SYDCITY: A festival of Sydney music, raising money for fbi.radio" at bounding box center [624, 232] width 287 height 51
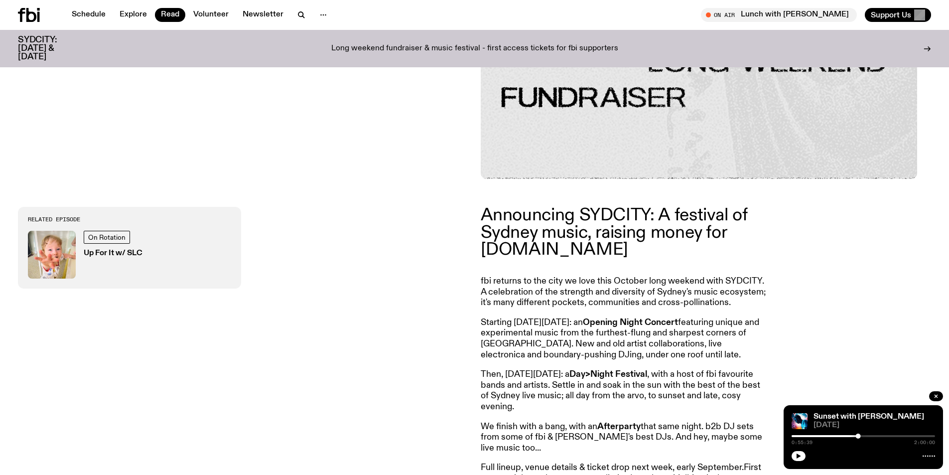
click at [625, 287] on p "fbi returns to the city we love this October long weekend with SYDCITY. A celeb…" at bounding box center [624, 292] width 287 height 32
click at [113, 253] on h3 "Up For It w/ SLC" at bounding box center [113, 253] width 59 height 7
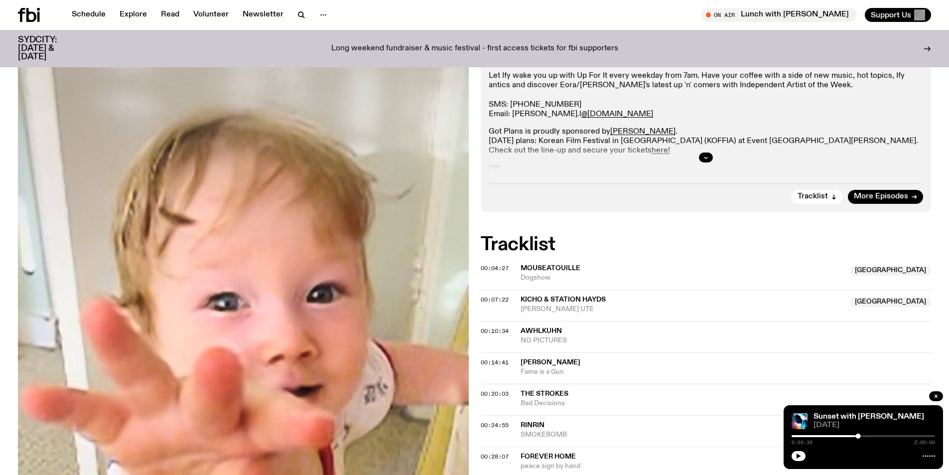
scroll to position [244, 0]
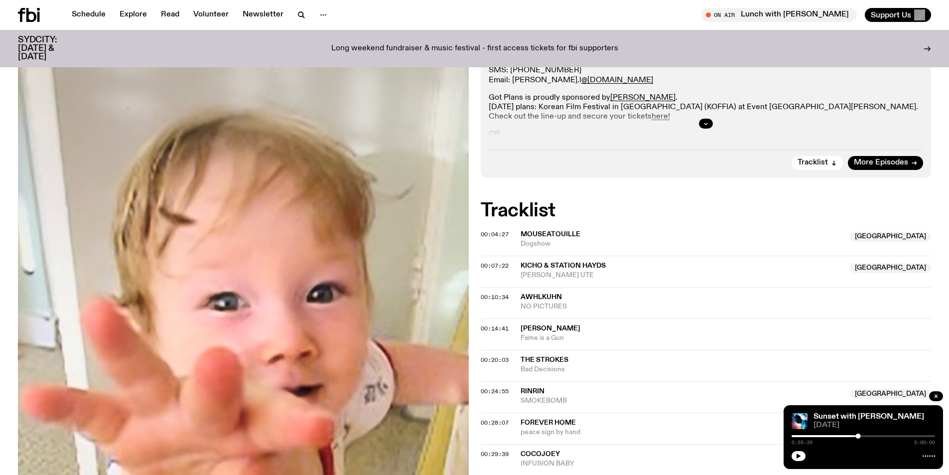
click at [704, 131] on div at bounding box center [706, 124] width 435 height 32
click at [708, 124] on icon "button" at bounding box center [706, 124] width 6 height 6
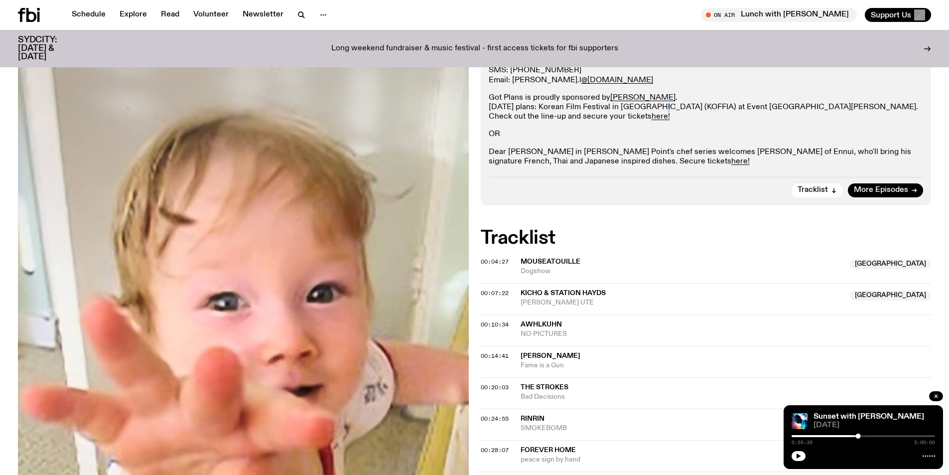
click at [648, 111] on p "Got Plans is proudly sponsored by Vinnies . Today's plans: Korean Film Festival…" at bounding box center [706, 107] width 435 height 29
click at [671, 109] on p "Got Plans is proudly sponsored by Vinnies . Today's plans: Korean Film Festival…" at bounding box center [706, 107] width 435 height 29
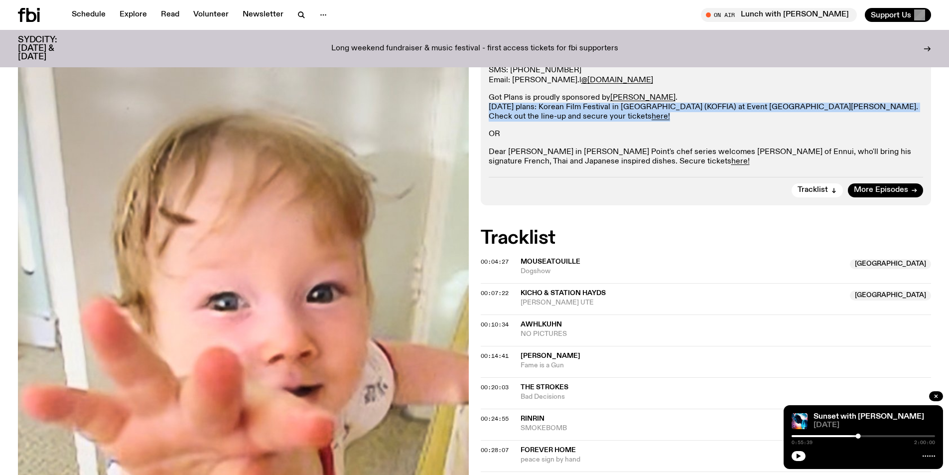
click at [671, 109] on p "Got Plans is proudly sponsored by Vinnies . Today's plans: Korean Film Festival…" at bounding box center [706, 107] width 435 height 29
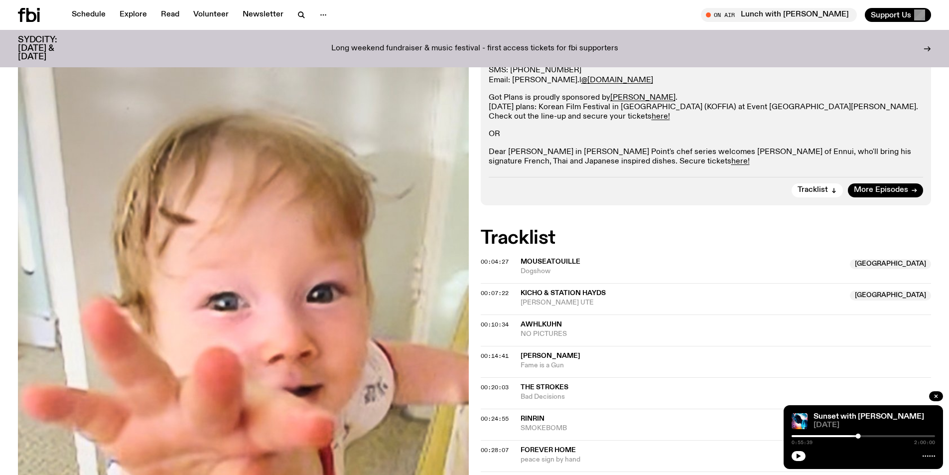
click at [674, 130] on p "OR" at bounding box center [706, 134] width 435 height 9
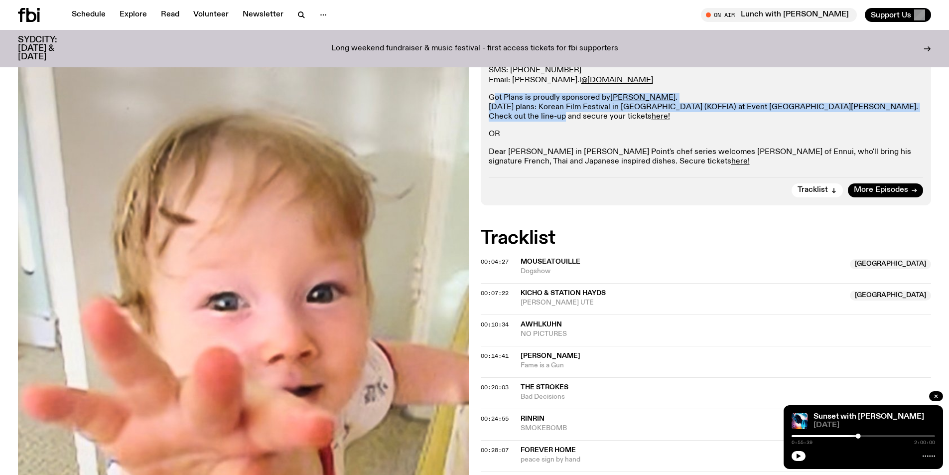
drag, startPoint x: 493, startPoint y: 102, endPoint x: 503, endPoint y: 121, distance: 21.6
click at [503, 121] on p "Got Plans is proudly sponsored by Vinnies . Today's plans: Korean Film Festival…" at bounding box center [706, 107] width 435 height 29
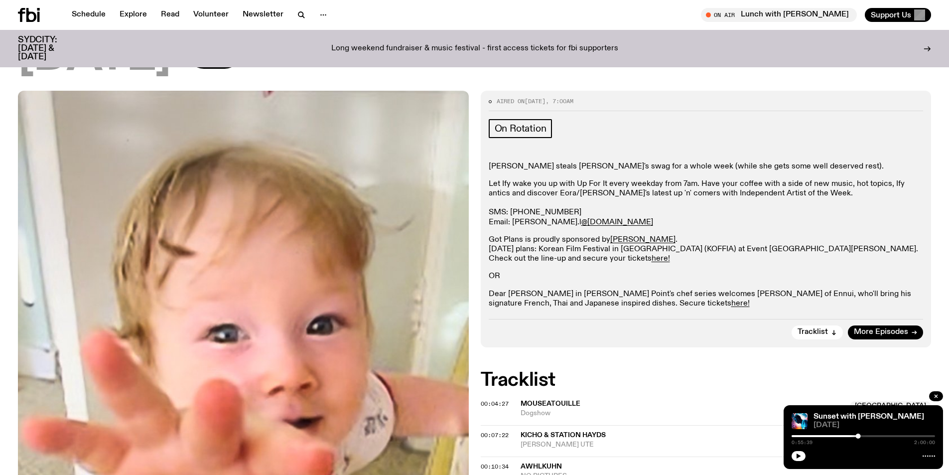
scroll to position [44, 0]
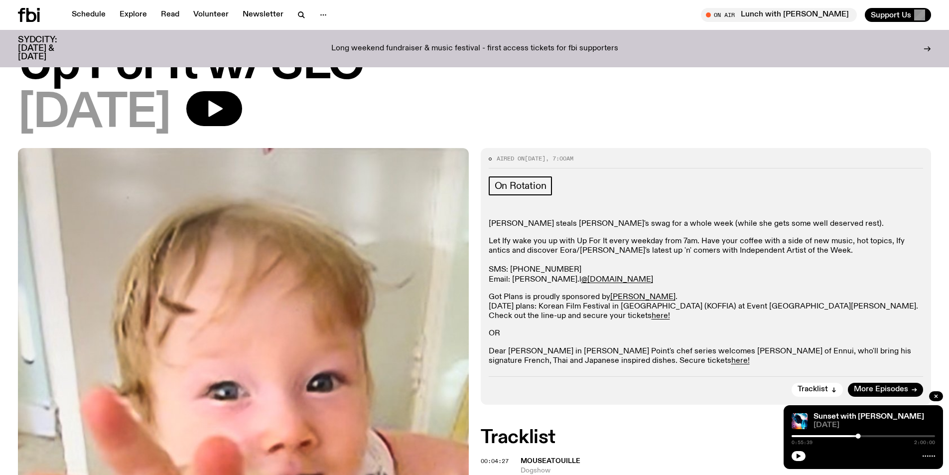
click at [615, 254] on p "Let Ify wake you up with Up For It every weekday from 7am. Have your coffee wit…" at bounding box center [706, 261] width 435 height 48
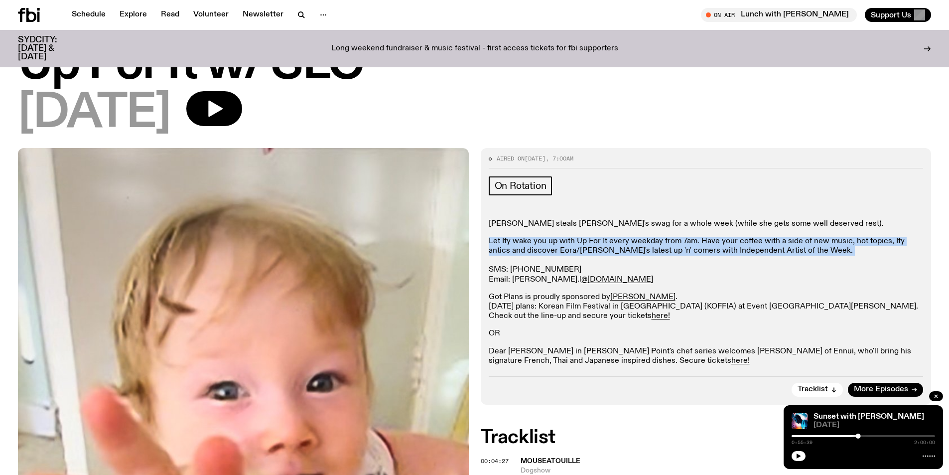
click at [615, 254] on p "Let Ify wake you up with Up For It every weekday from 7am. Have your coffee wit…" at bounding box center [706, 261] width 435 height 48
click at [605, 245] on p "Let Ify wake you up with Up For It every weekday from 7am. Have your coffee wit…" at bounding box center [706, 261] width 435 height 48
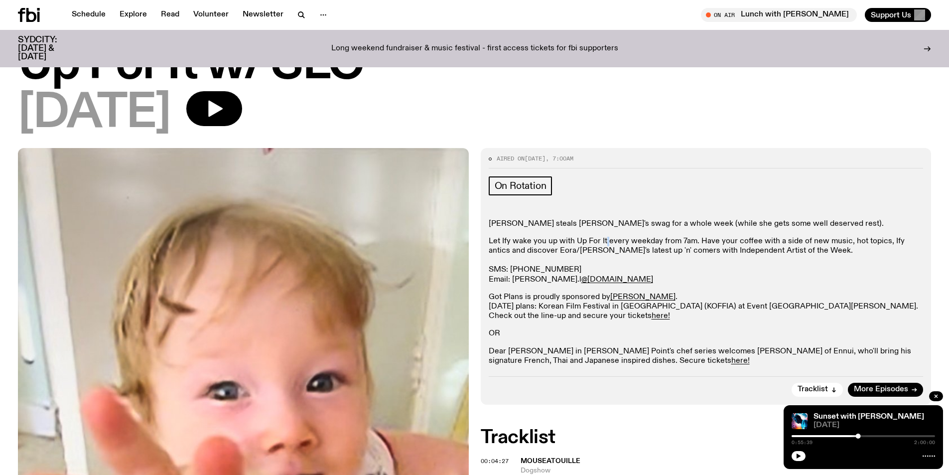
click at [605, 245] on p "Let Ify wake you up with Up For It every weekday from 7am. Have your coffee wit…" at bounding box center [706, 261] width 435 height 48
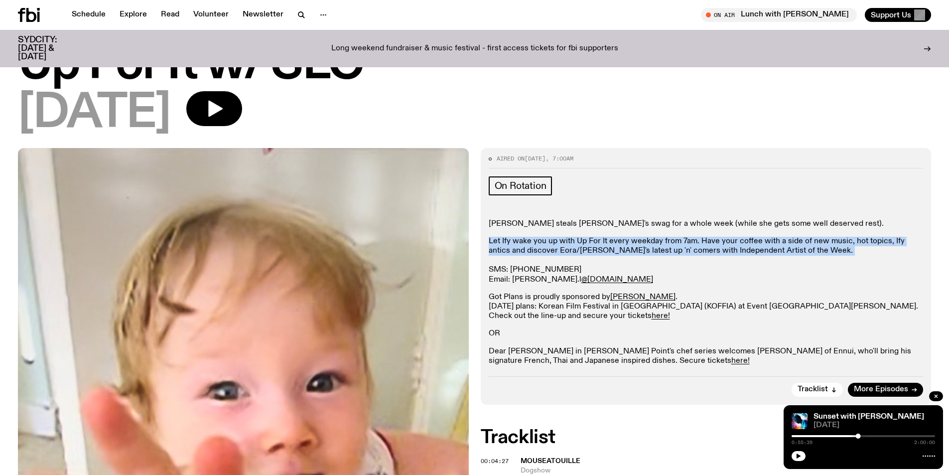
click at [605, 245] on p "Let Ify wake you up with Up For It every weekday from 7am. Have your coffee wit…" at bounding box center [706, 261] width 435 height 48
click at [598, 247] on p "Let Ify wake you up with Up For It every weekday from 7am. Have your coffee wit…" at bounding box center [706, 261] width 435 height 48
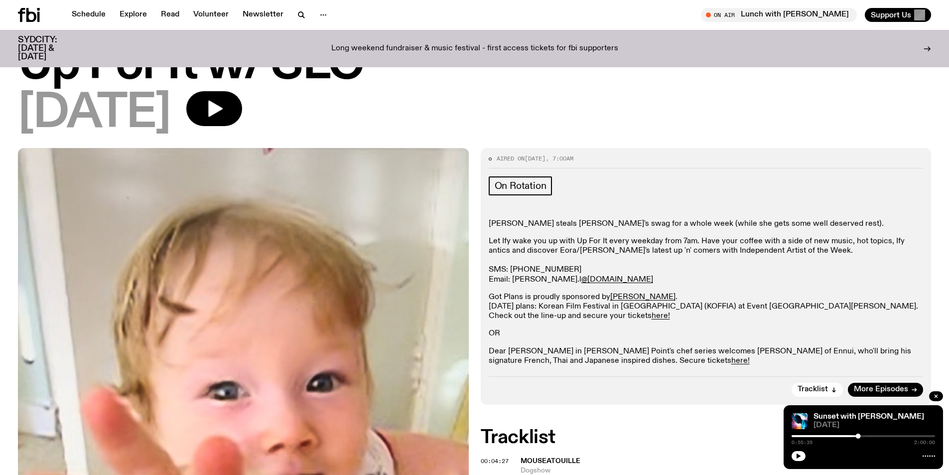
click at [590, 238] on p "Let Ify wake you up with Up For It every weekday from 7am. Have your coffee wit…" at bounding box center [706, 261] width 435 height 48
click at [592, 246] on p "Let Ify wake you up with Up For It every weekday from 7am. Have your coffee wit…" at bounding box center [706, 261] width 435 height 48
click at [593, 257] on p "Let Ify wake you up with Up For It every weekday from 7am. Have your coffee wit…" at bounding box center [706, 261] width 435 height 48
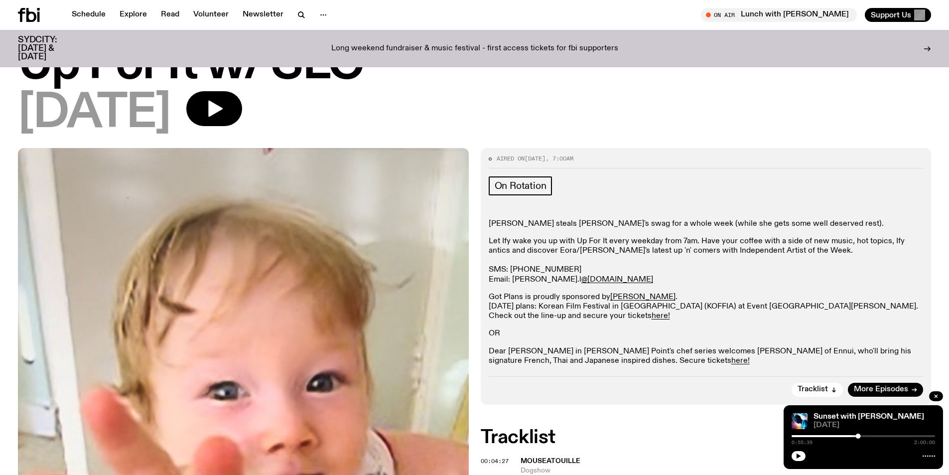
click at [588, 250] on p "Let Ify wake you up with Up For It every weekday from 7am. Have your coffee wit…" at bounding box center [706, 261] width 435 height 48
click at [630, 247] on p "Let Ify wake you up with Up For It every weekday from 7am. Have your coffee wit…" at bounding box center [706, 261] width 435 height 48
drag, startPoint x: 511, startPoint y: 267, endPoint x: 594, endPoint y: 260, distance: 83.5
click at [594, 260] on p "Let Ify wake you up with Up For It every weekday from 7am. Have your coffee wit…" at bounding box center [706, 261] width 435 height 48
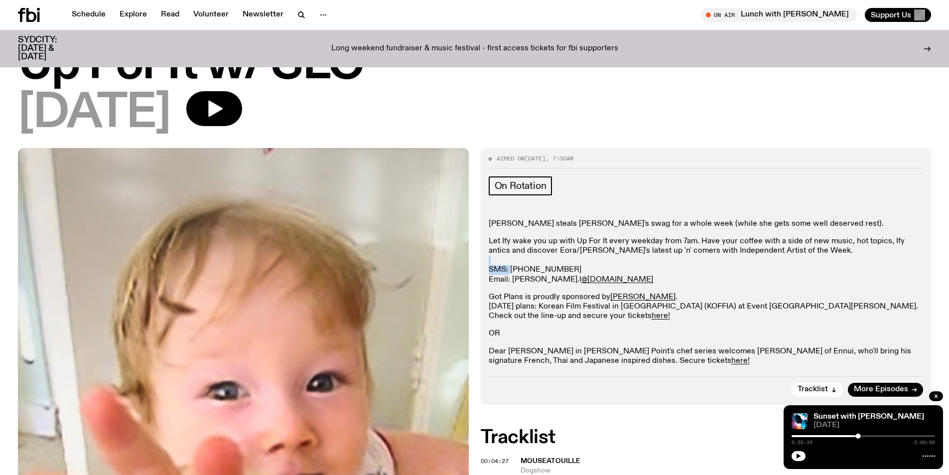
click at [594, 260] on p "Let Ify wake you up with Up For It every weekday from 7am. Have your coffee wit…" at bounding box center [706, 261] width 435 height 48
click at [560, 270] on p "Let Ify wake you up with Up For It every weekday from 7am. Have your coffee wit…" at bounding box center [706, 261] width 435 height 48
click at [549, 270] on p "Let Ify wake you up with Up For It every weekday from 7am. Have your coffee wit…" at bounding box center [706, 261] width 435 height 48
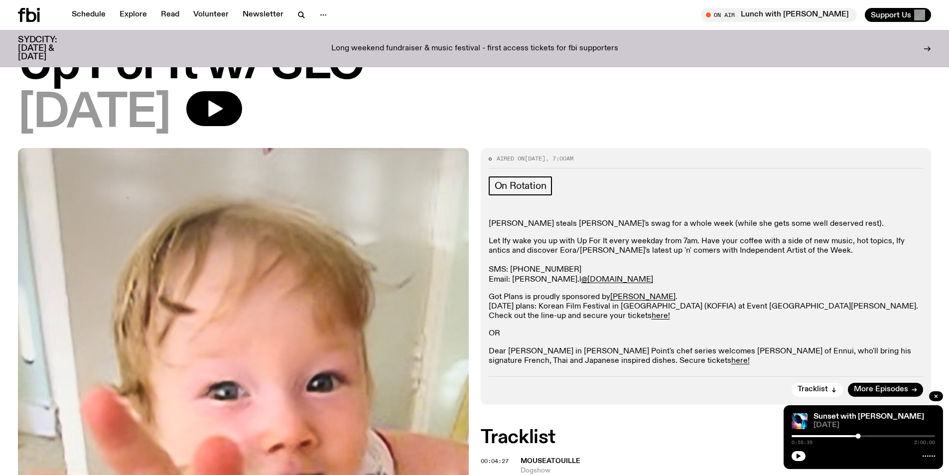
click at [689, 254] on p "Let Ify wake you up with Up For It every weekday from 7am. Have your coffee wit…" at bounding box center [706, 261] width 435 height 48
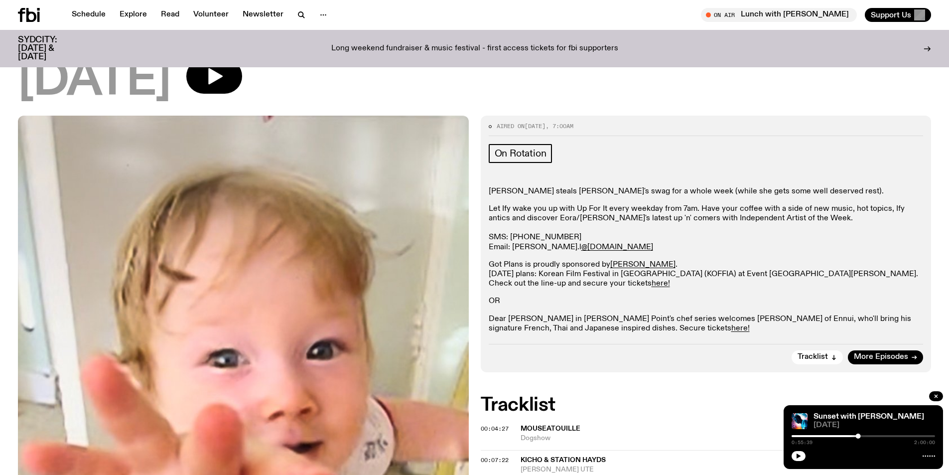
scroll to position [94, 0]
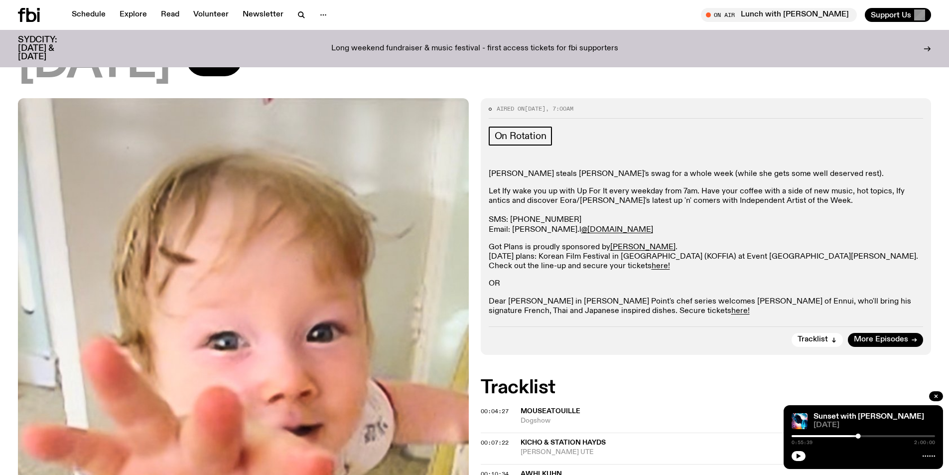
click at [576, 312] on p "Dear Sainte Éloise in Pott's Point's chef series welcomes Tom Bromwich of Ennui…" at bounding box center [706, 306] width 435 height 19
click at [547, 308] on p "Dear Sainte Éloise in Pott's Point's chef series welcomes Tom Bromwich of Ennui…" at bounding box center [706, 306] width 435 height 19
click at [533, 311] on p "Dear Sainte Éloise in Pott's Point's chef series welcomes Tom Bromwich of Ennui…" at bounding box center [706, 306] width 435 height 19
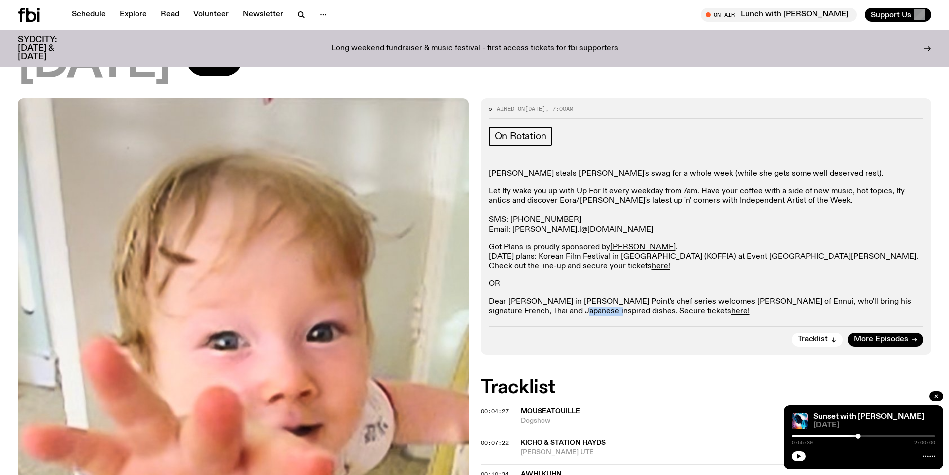
click at [533, 311] on p "Dear Sainte Éloise in Pott's Point's chef series welcomes Tom Bromwich of Ennui…" at bounding box center [706, 306] width 435 height 19
click at [510, 303] on p "Dear Sainte Éloise in Pott's Point's chef series welcomes Tom Bromwich of Ennui…" at bounding box center [706, 306] width 435 height 19
drag, startPoint x: 509, startPoint y: 302, endPoint x: 528, endPoint y: 307, distance: 20.1
click at [528, 307] on p "Dear Sainte Éloise in Pott's Point's chef series welcomes Tom Bromwich of Ennui…" at bounding box center [706, 306] width 435 height 19
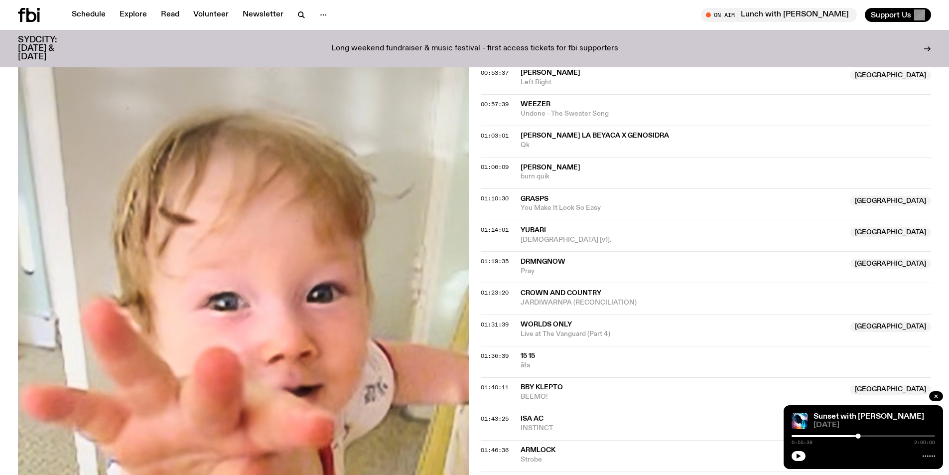
scroll to position [841, 0]
